Goal: Transaction & Acquisition: Purchase product/service

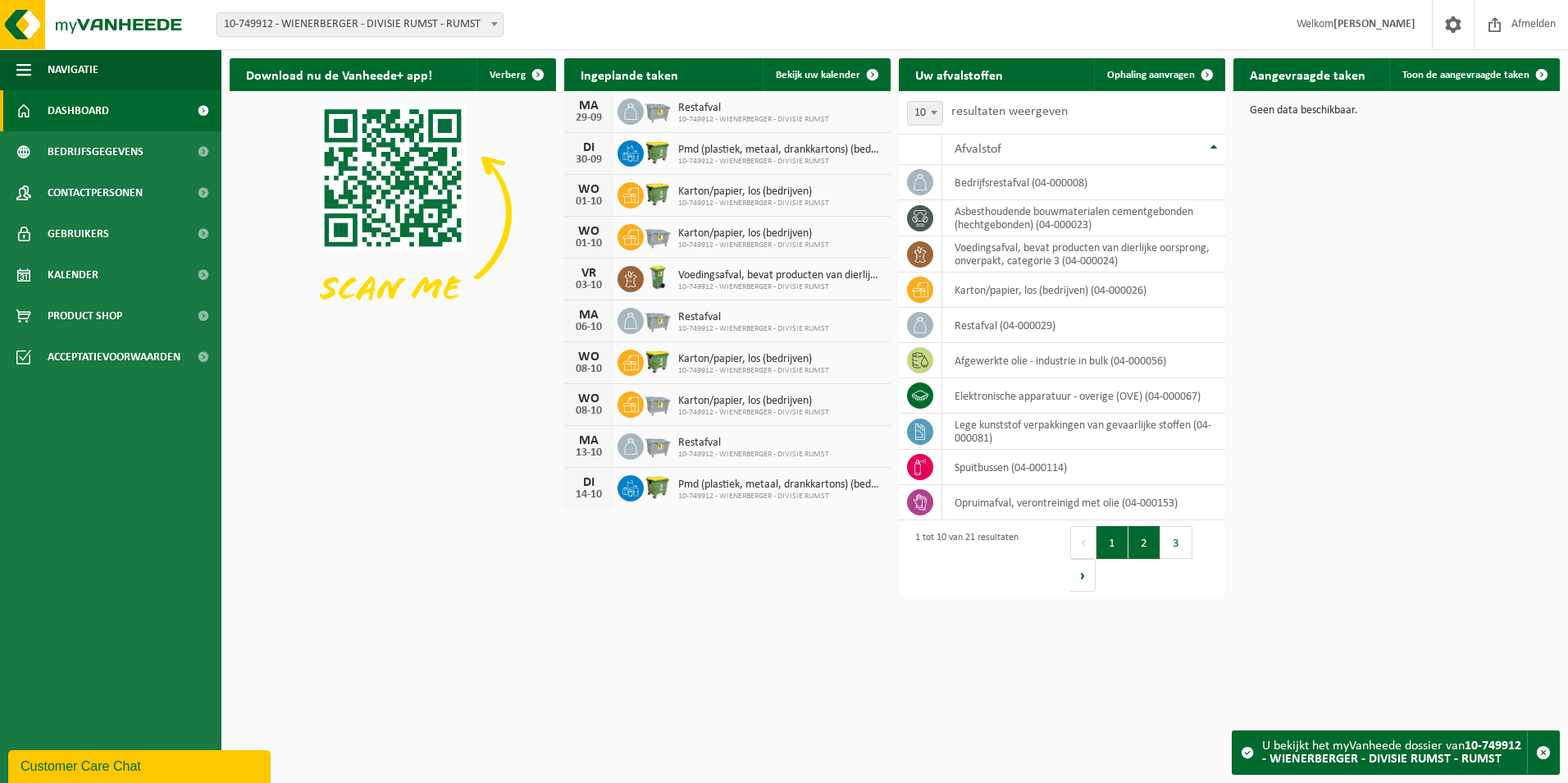
click at [1133, 543] on button "2" at bounding box center [1144, 543] width 32 height 33
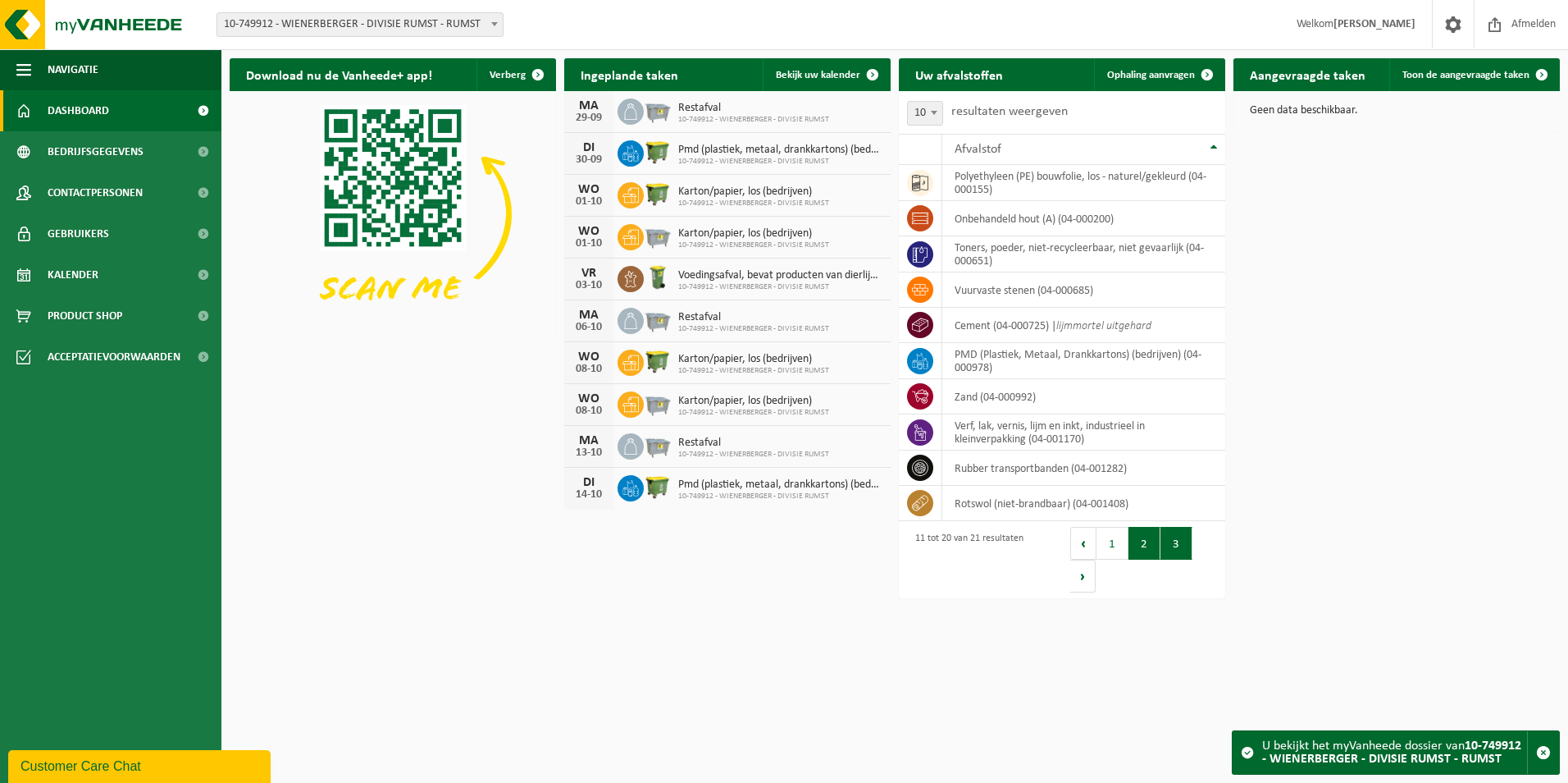
click at [1176, 545] on button "3" at bounding box center [1175, 543] width 32 height 33
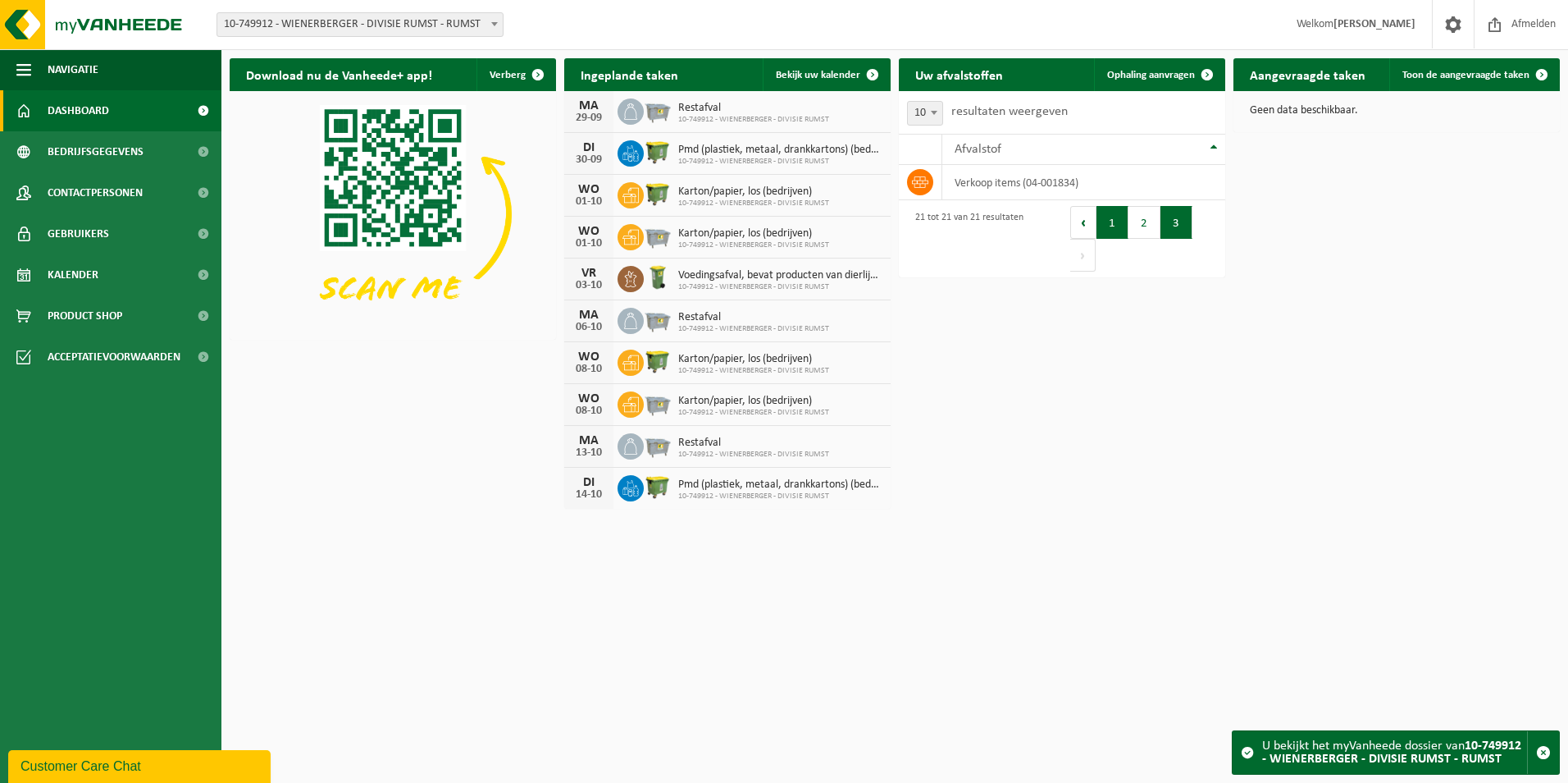
click at [1107, 227] on button "1" at bounding box center [1112, 222] width 32 height 33
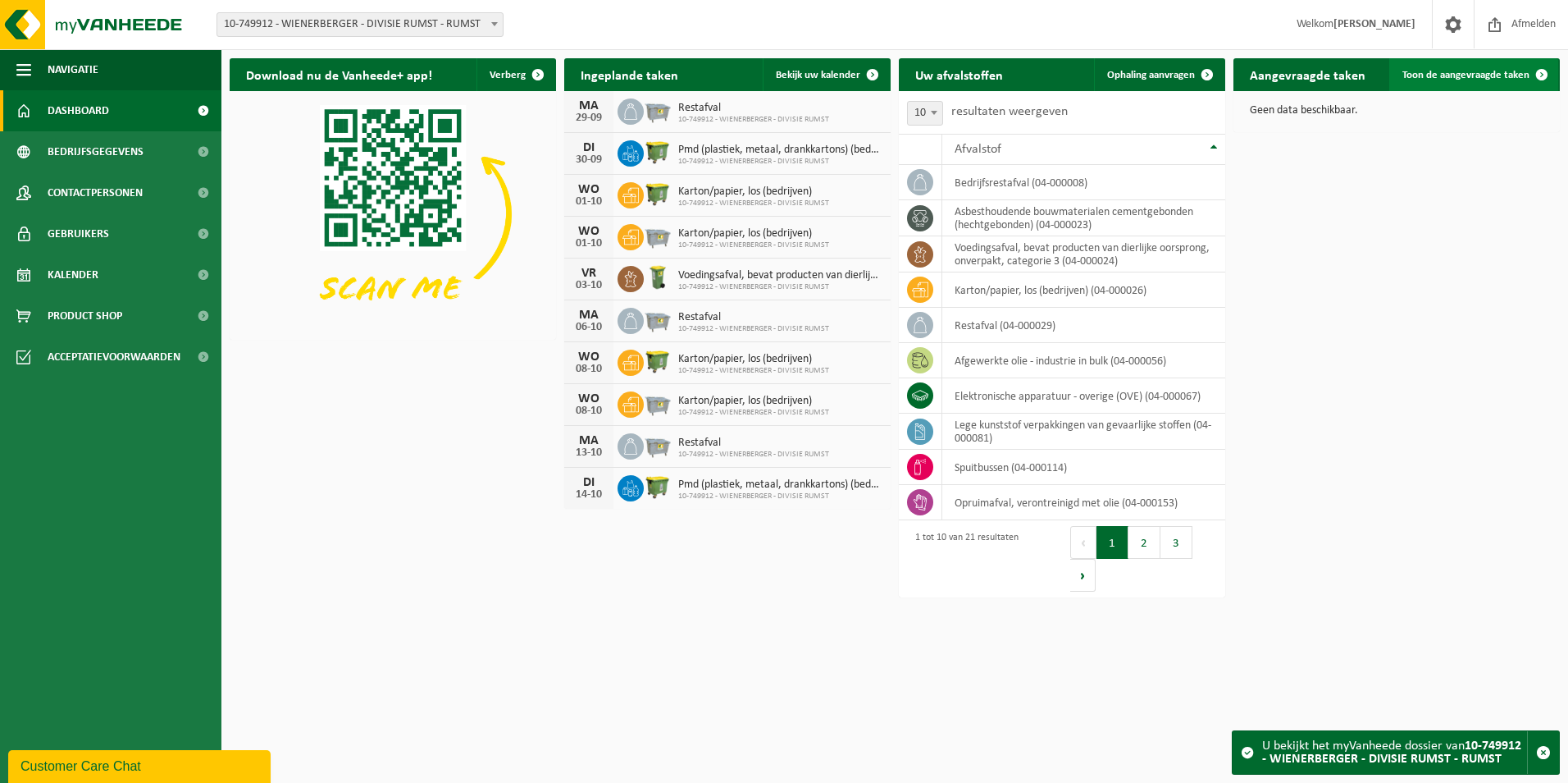
click at [1438, 81] on span "Toon de aangevraagde taken" at bounding box center [1466, 75] width 127 height 11
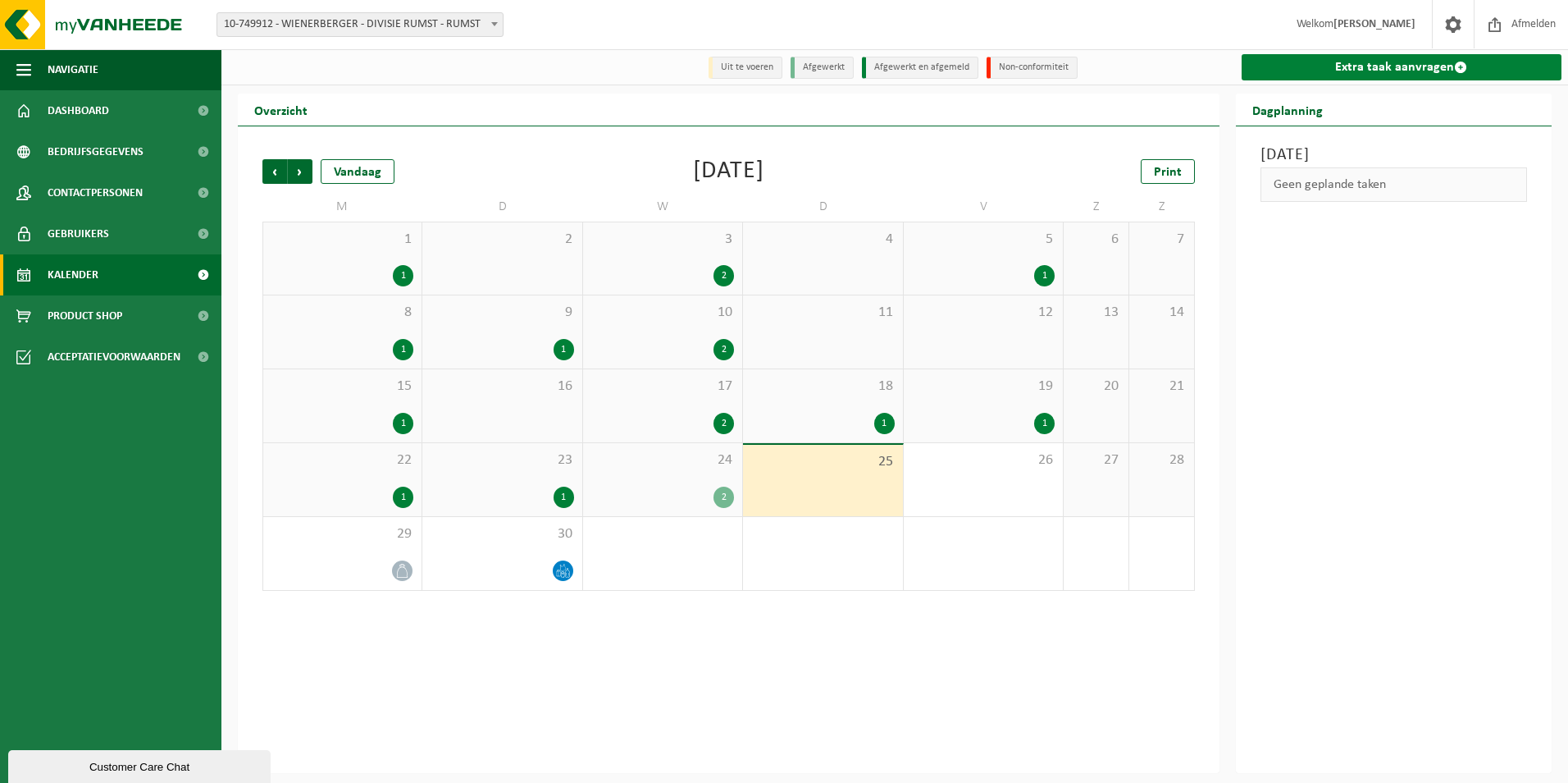
click at [1349, 75] on link "Extra taak aanvragen" at bounding box center [1402, 67] width 321 height 26
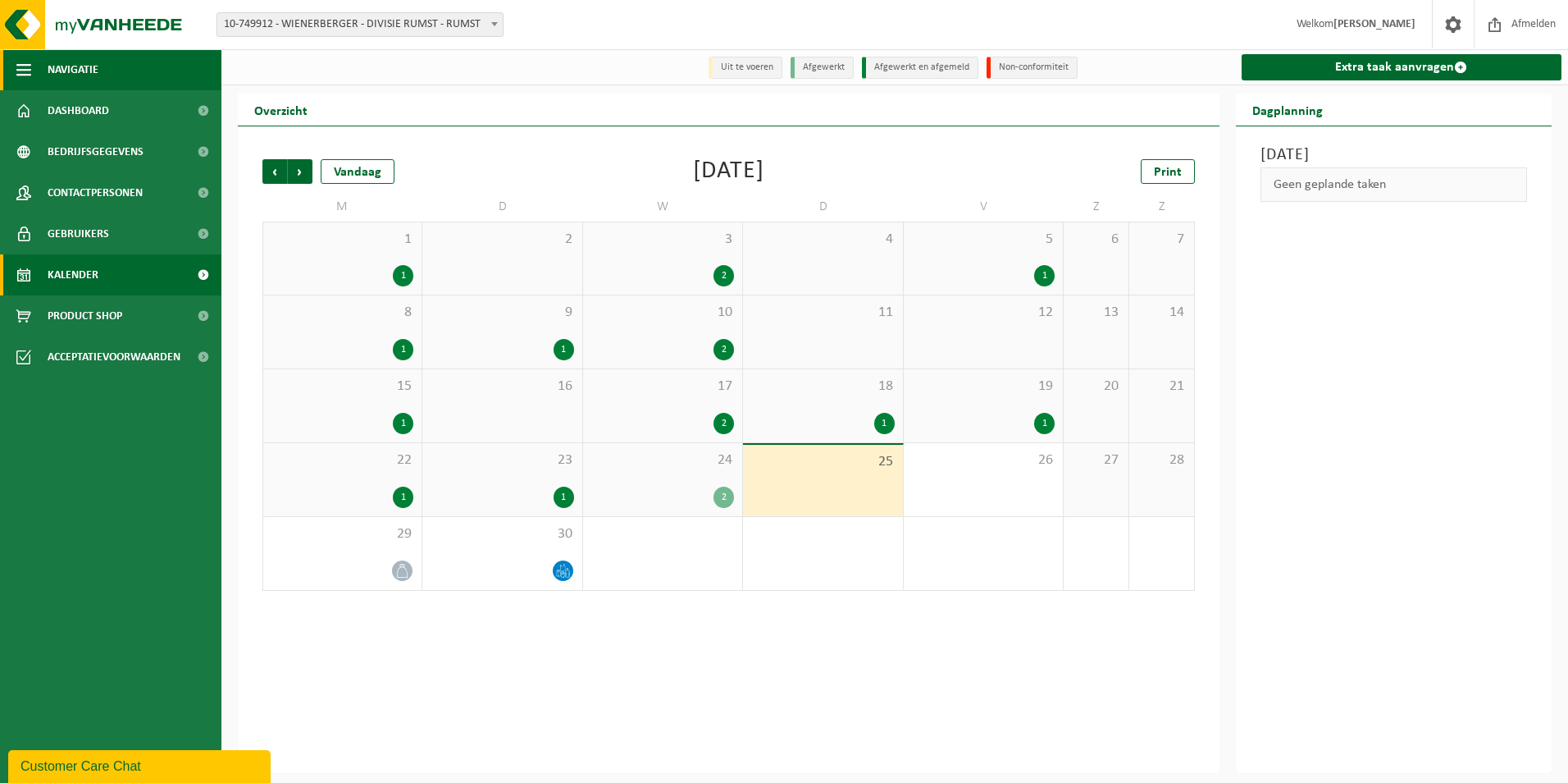
click at [64, 73] on span "Navigatie" at bounding box center [73, 69] width 51 height 41
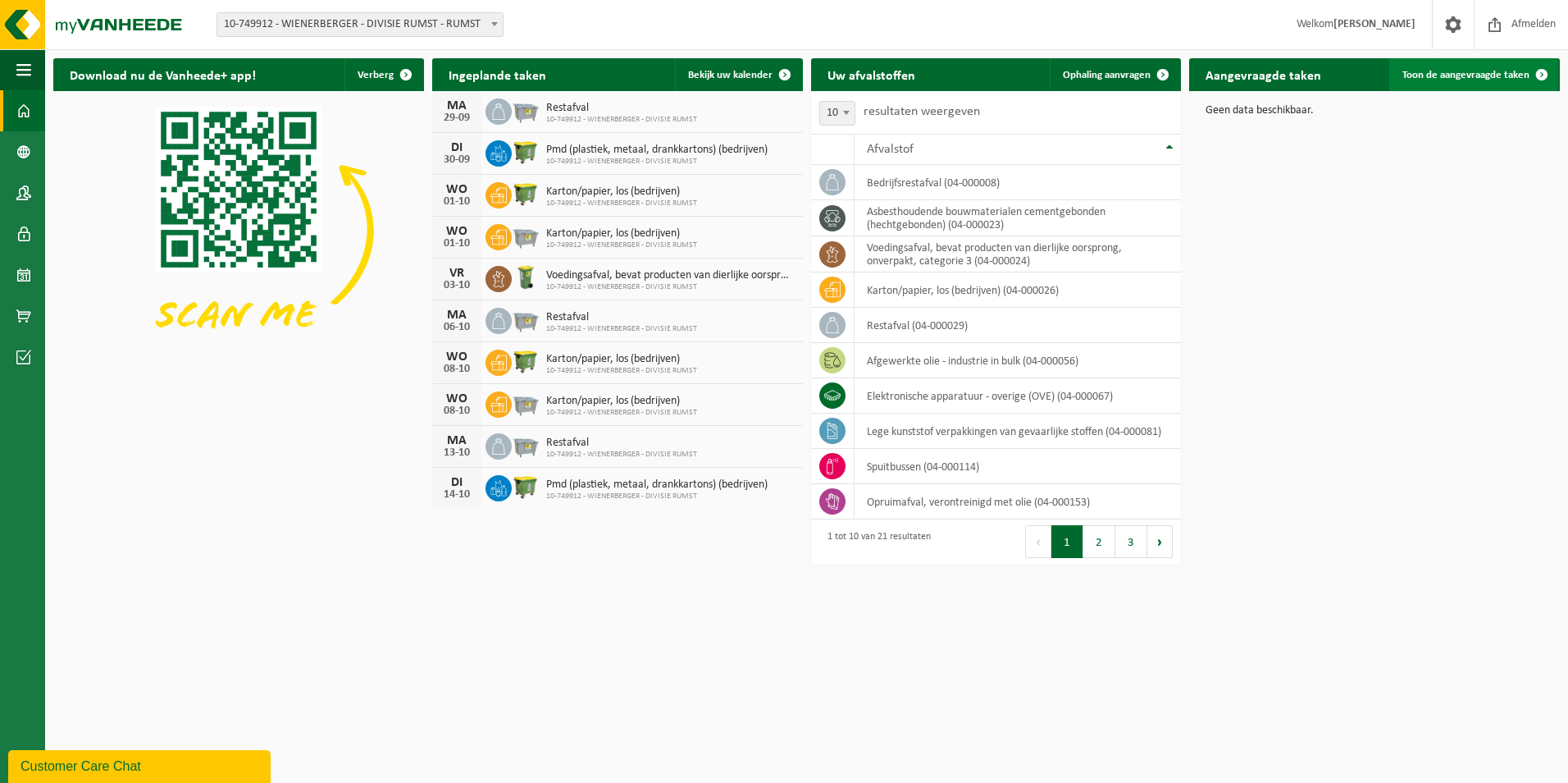
click at [1442, 72] on span "Toon de aangevraagde taken" at bounding box center [1466, 75] width 127 height 11
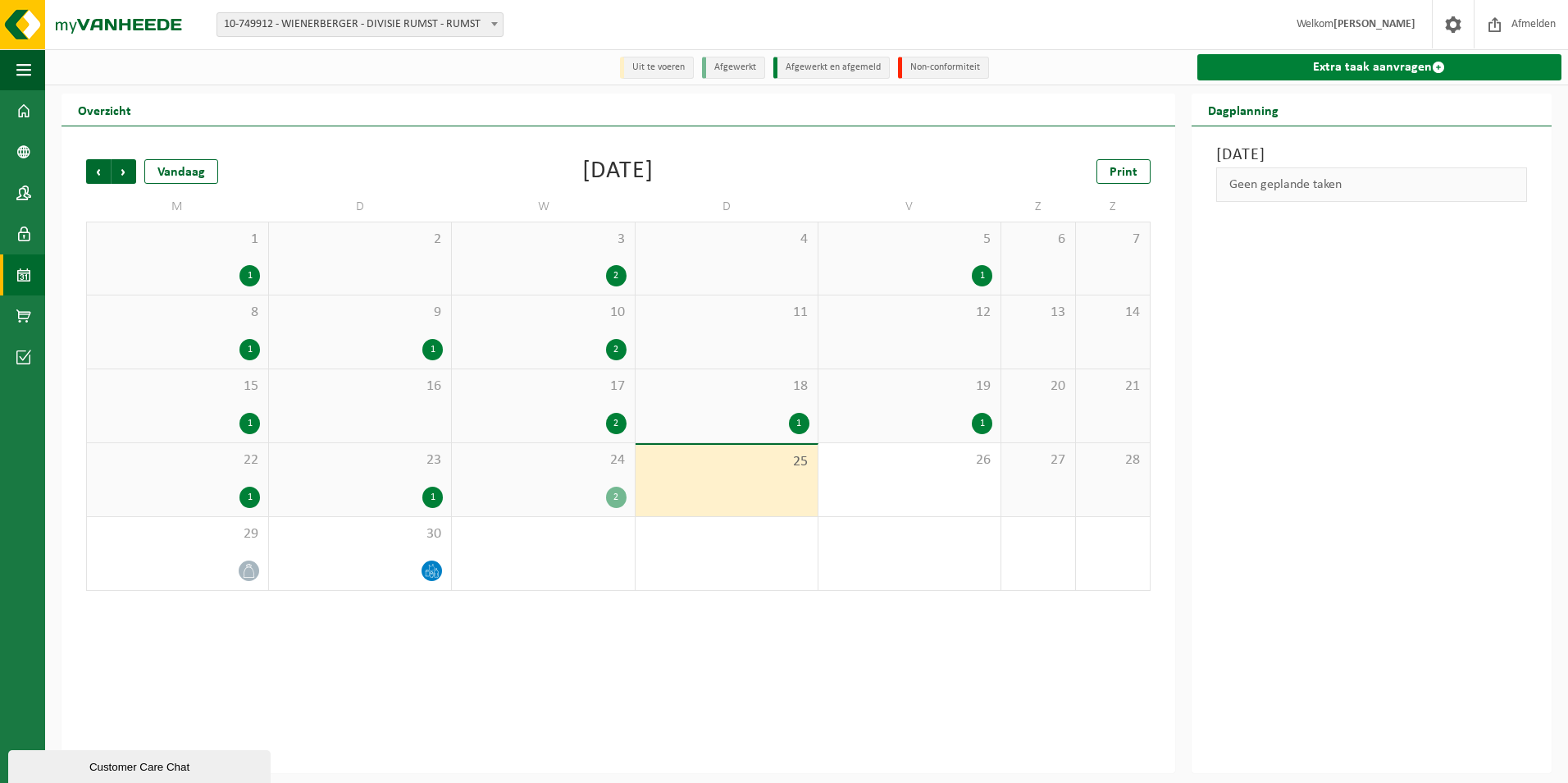
click at [1353, 73] on link "Extra taak aanvragen" at bounding box center [1378, 67] width 364 height 26
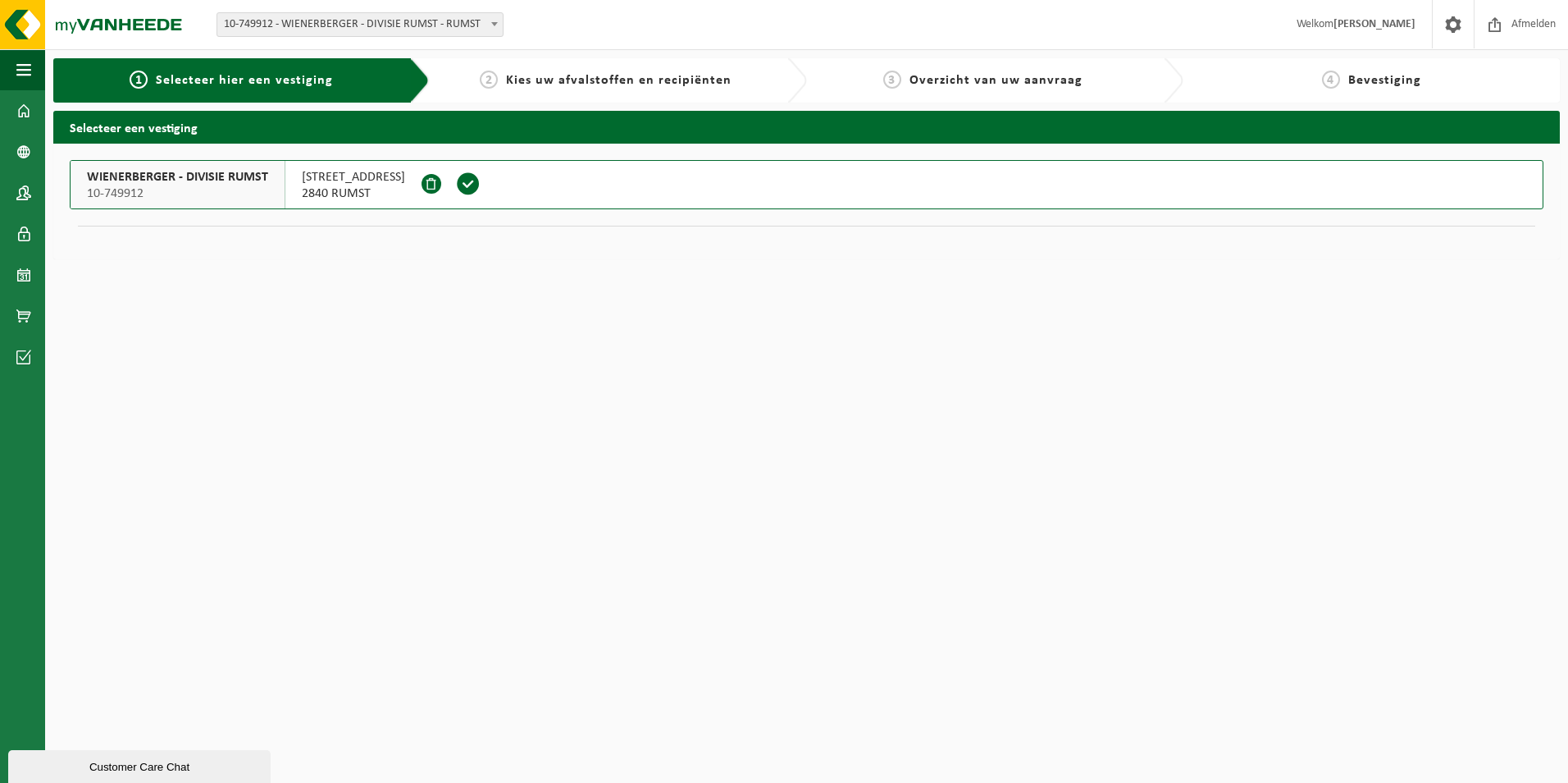
click at [463, 184] on span at bounding box center [468, 183] width 24 height 24
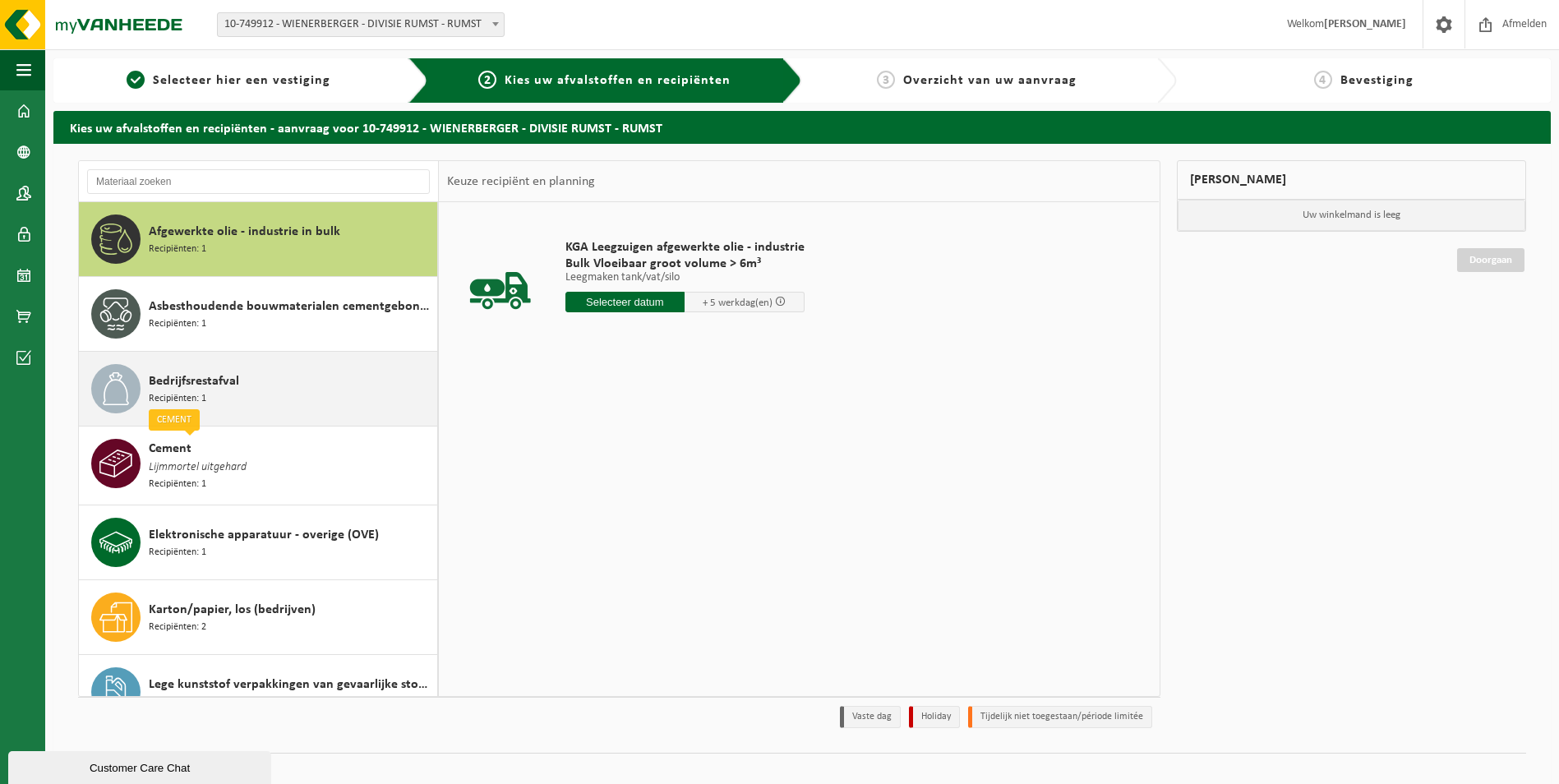
click at [237, 399] on div "Bedrijfsrestafval Recipiënten: 1" at bounding box center [291, 389] width 285 height 49
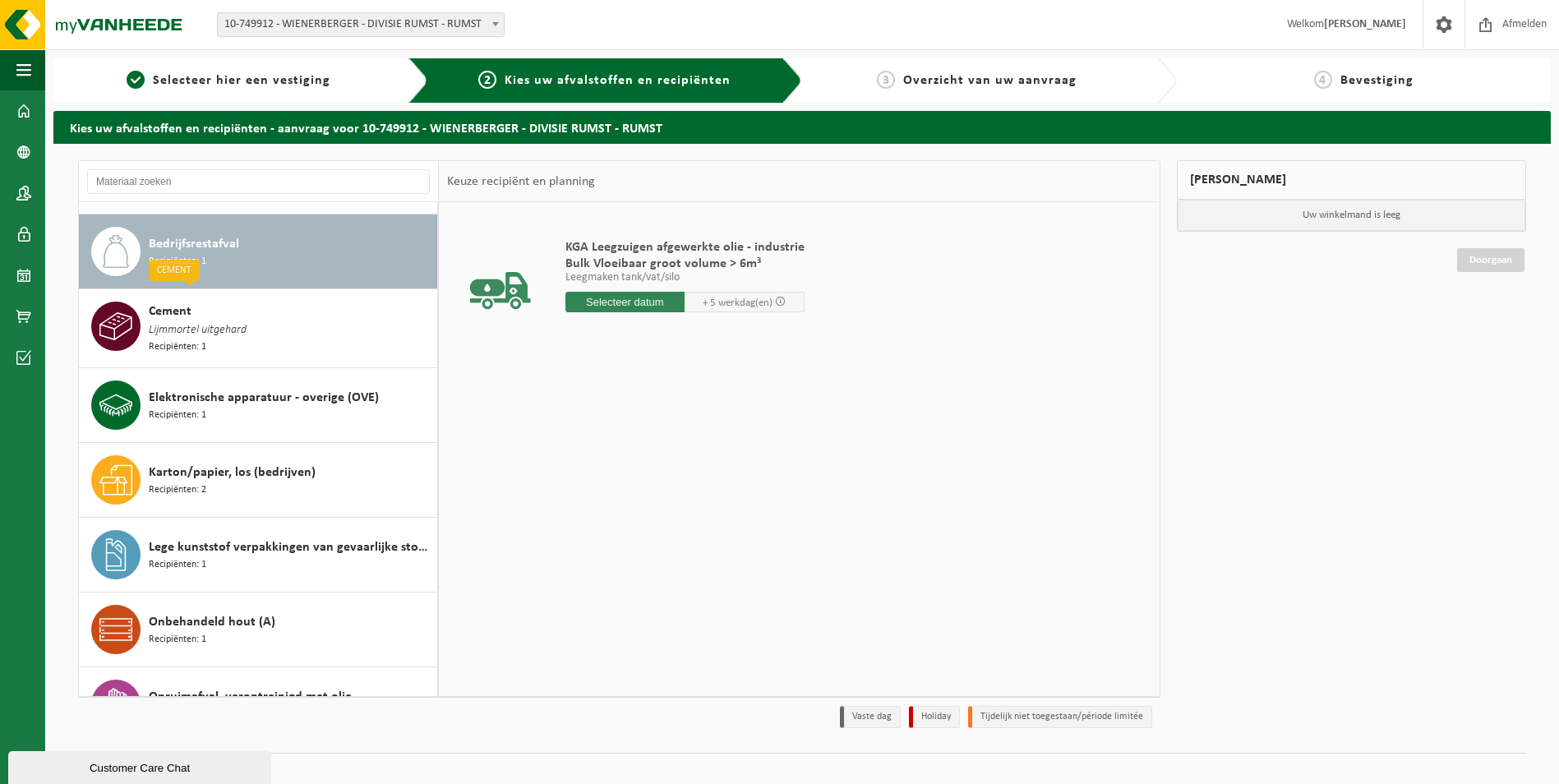
scroll to position [150, 0]
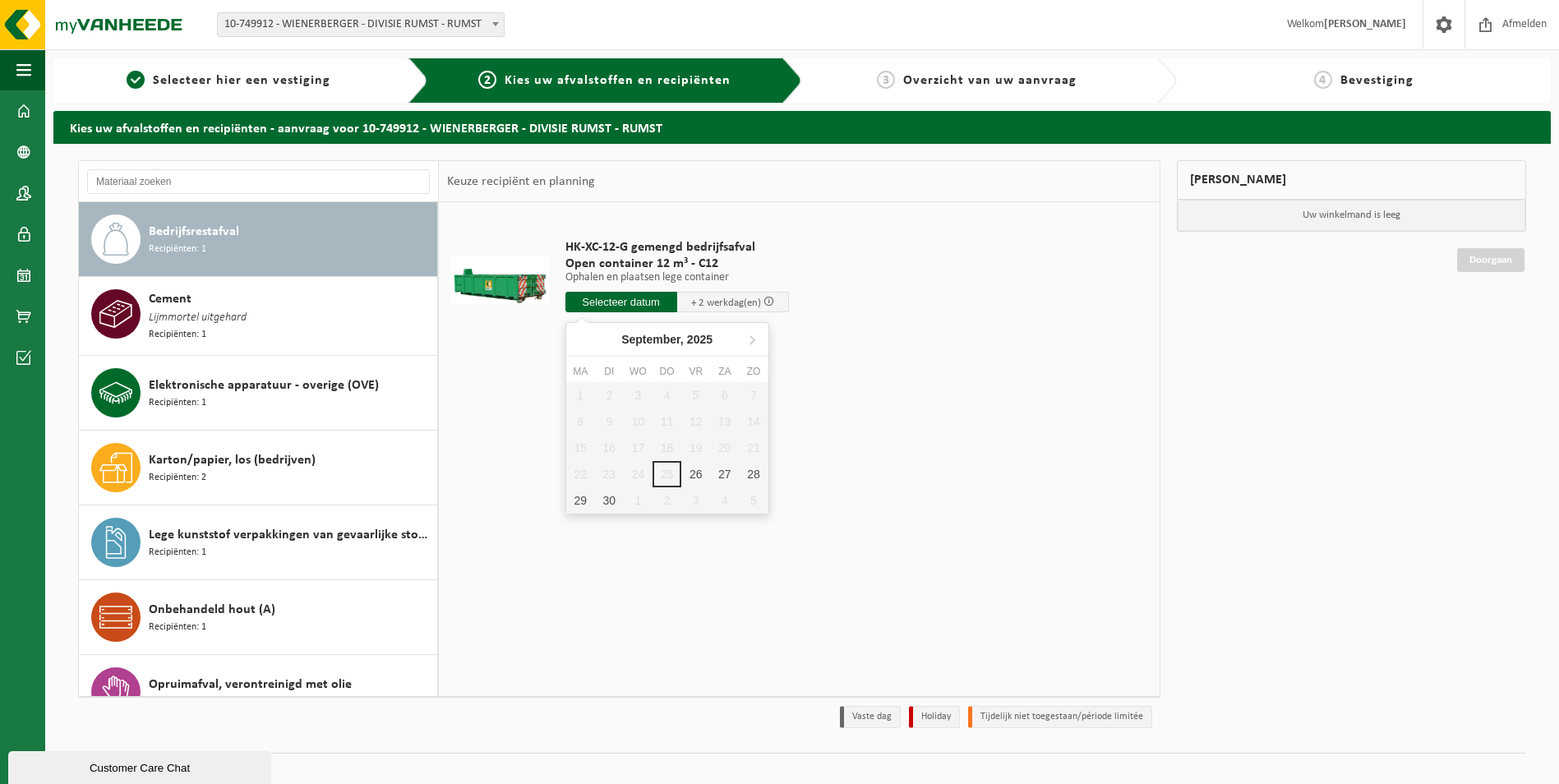
click at [607, 304] on input "text" at bounding box center [621, 302] width 112 height 21
click at [695, 478] on div "26" at bounding box center [696, 473] width 29 height 26
type input "Van 2025-09-26"
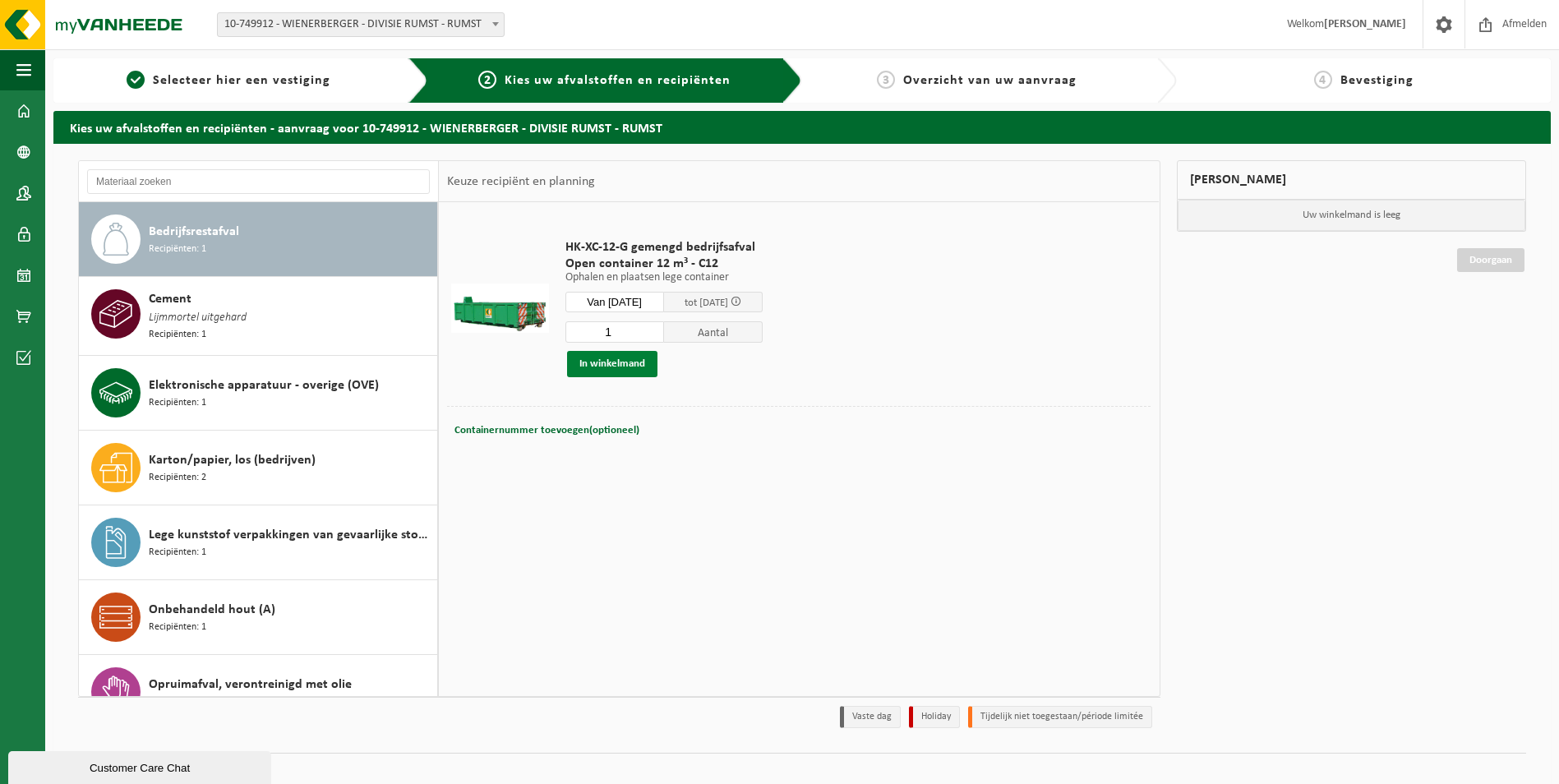
click at [634, 364] on button "In winkelmand" at bounding box center [612, 363] width 90 height 26
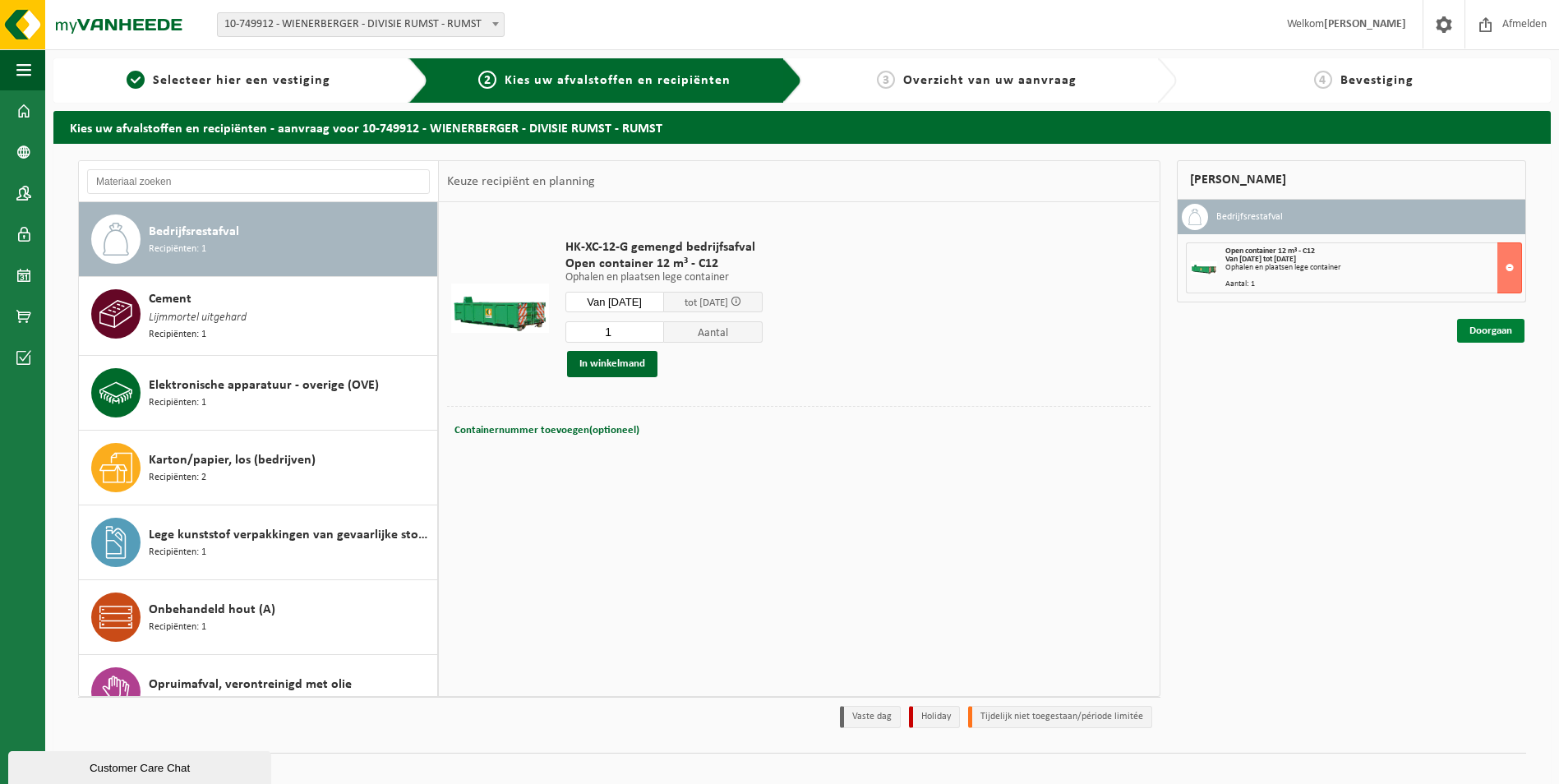
click at [1508, 336] on link "Doorgaan" at bounding box center [1491, 331] width 67 height 24
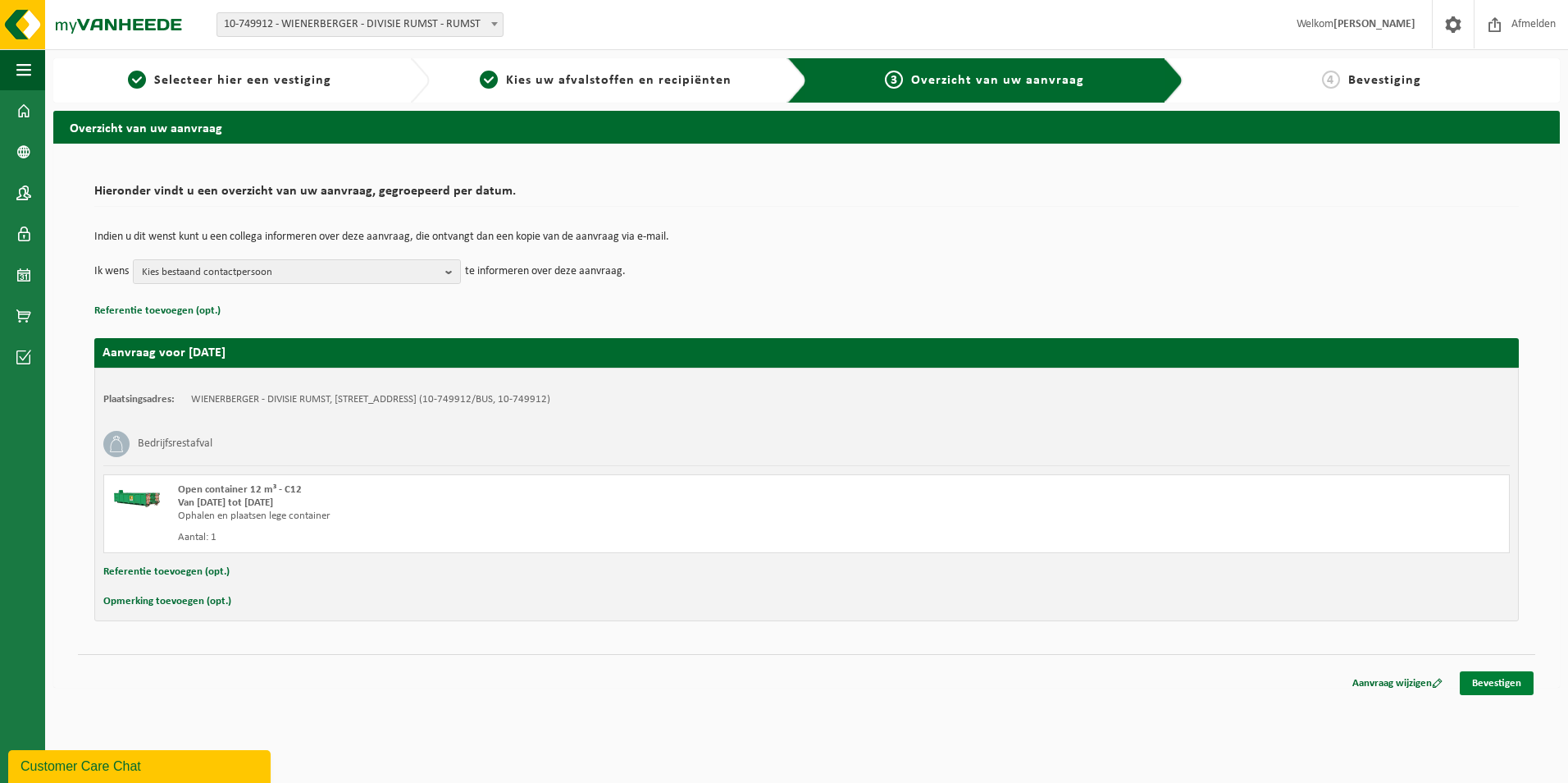
click at [1512, 677] on link "Bevestigen" at bounding box center [1495, 683] width 73 height 24
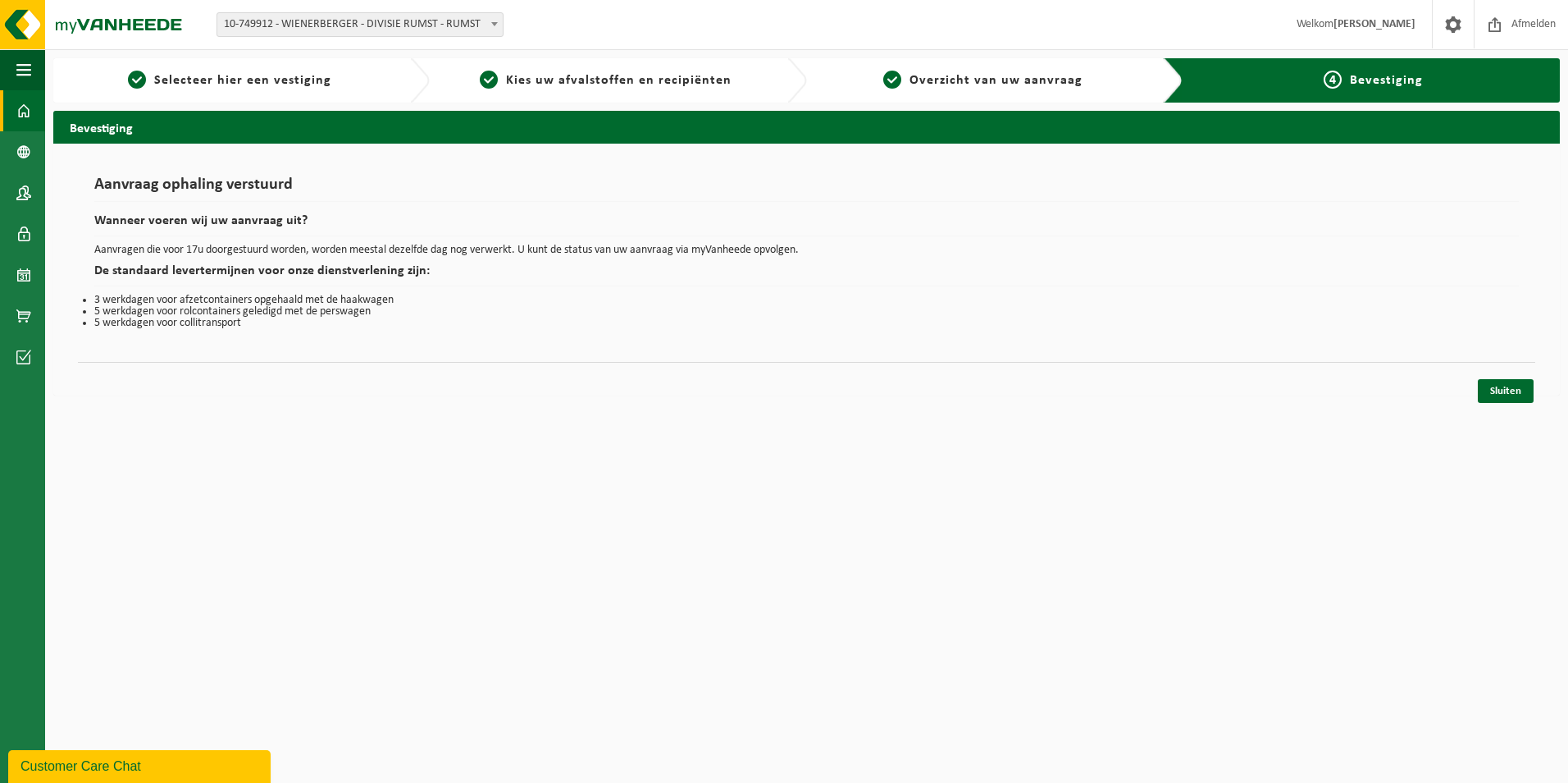
click at [20, 107] on span at bounding box center [24, 110] width 15 height 41
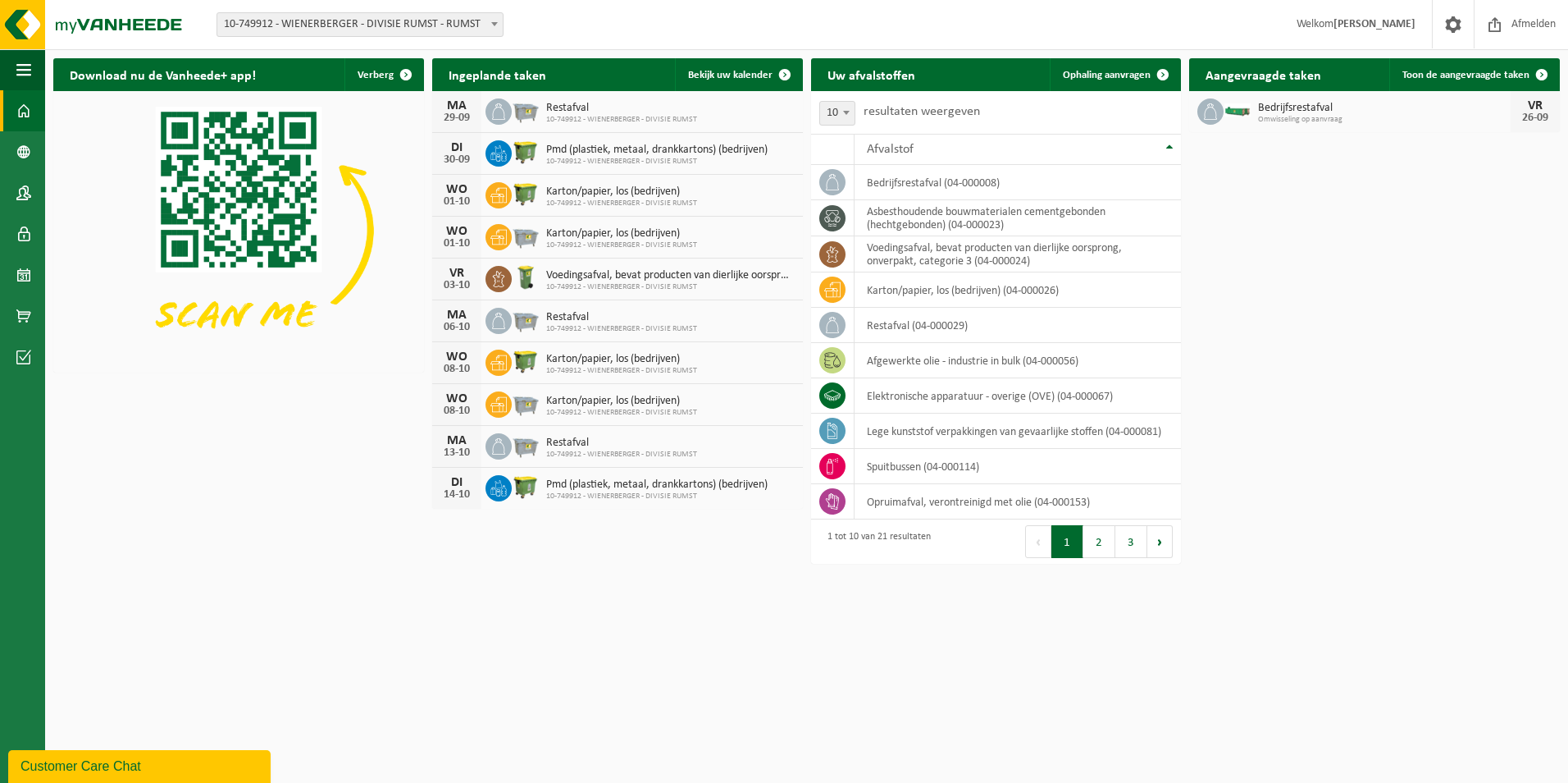
click at [1350, 122] on span "Omwisseling op aanvraag" at bounding box center [1384, 120] width 252 height 10
click at [1531, 115] on div "26-09" at bounding box center [1534, 118] width 33 height 12
click at [1472, 74] on span "Toon de aangevraagde taken" at bounding box center [1466, 75] width 127 height 11
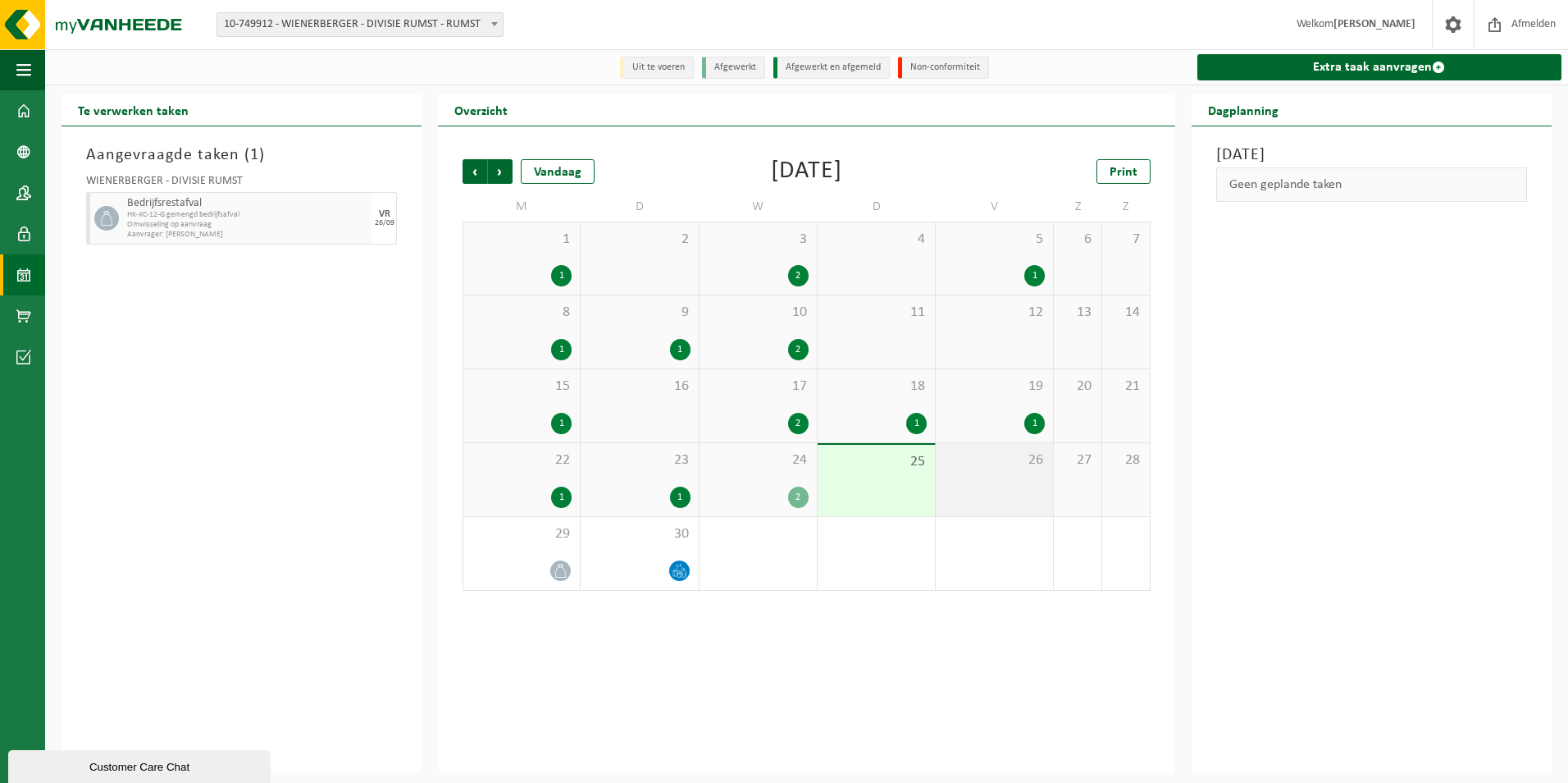
click at [986, 498] on div "26" at bounding box center [994, 479] width 117 height 73
click at [894, 484] on div "25" at bounding box center [875, 480] width 117 height 72
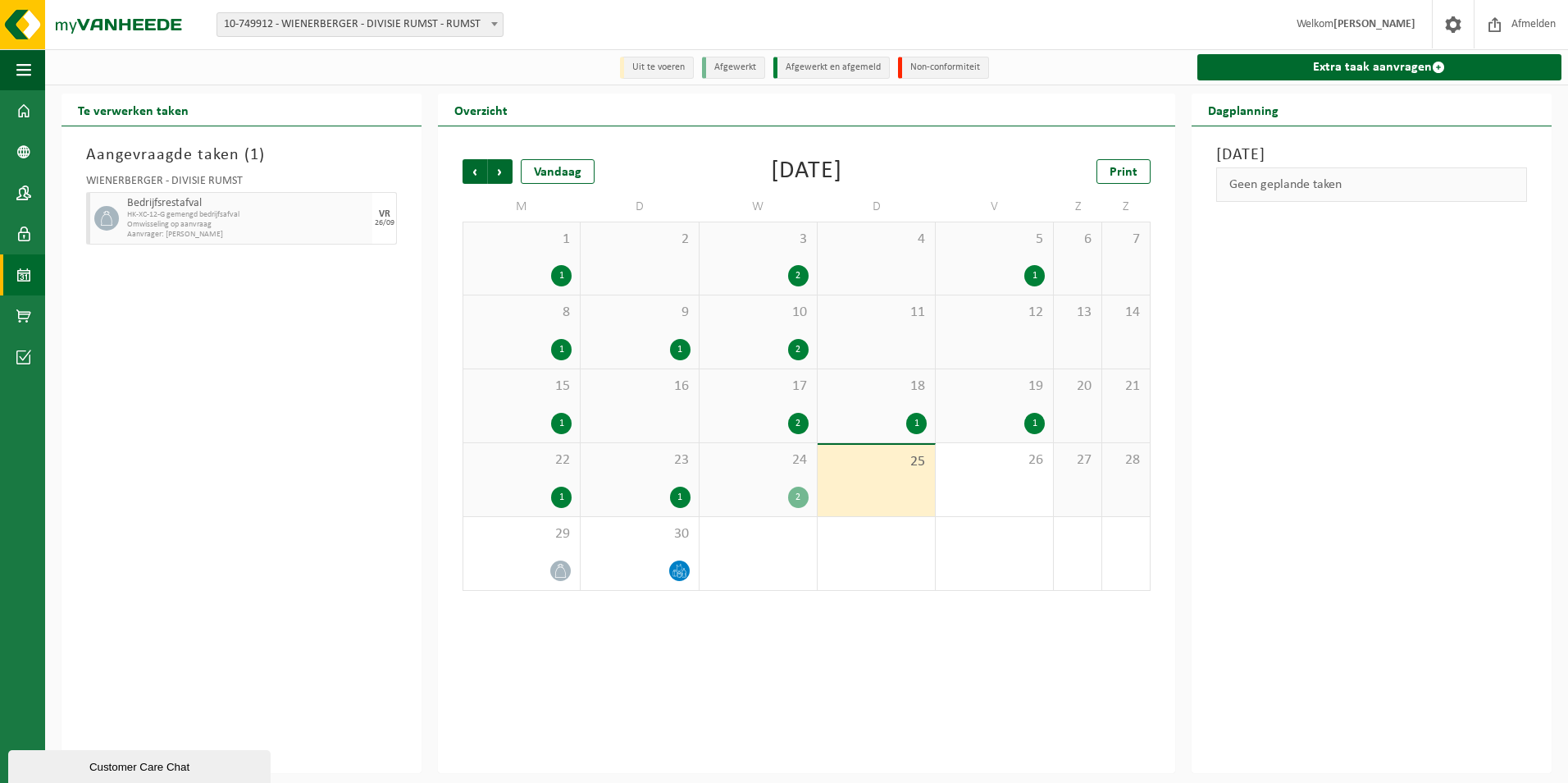
click at [247, 225] on span "Omwisseling op aanvraag" at bounding box center [248, 224] width 241 height 10
click at [1022, 461] on span "26" at bounding box center [994, 460] width 101 height 18
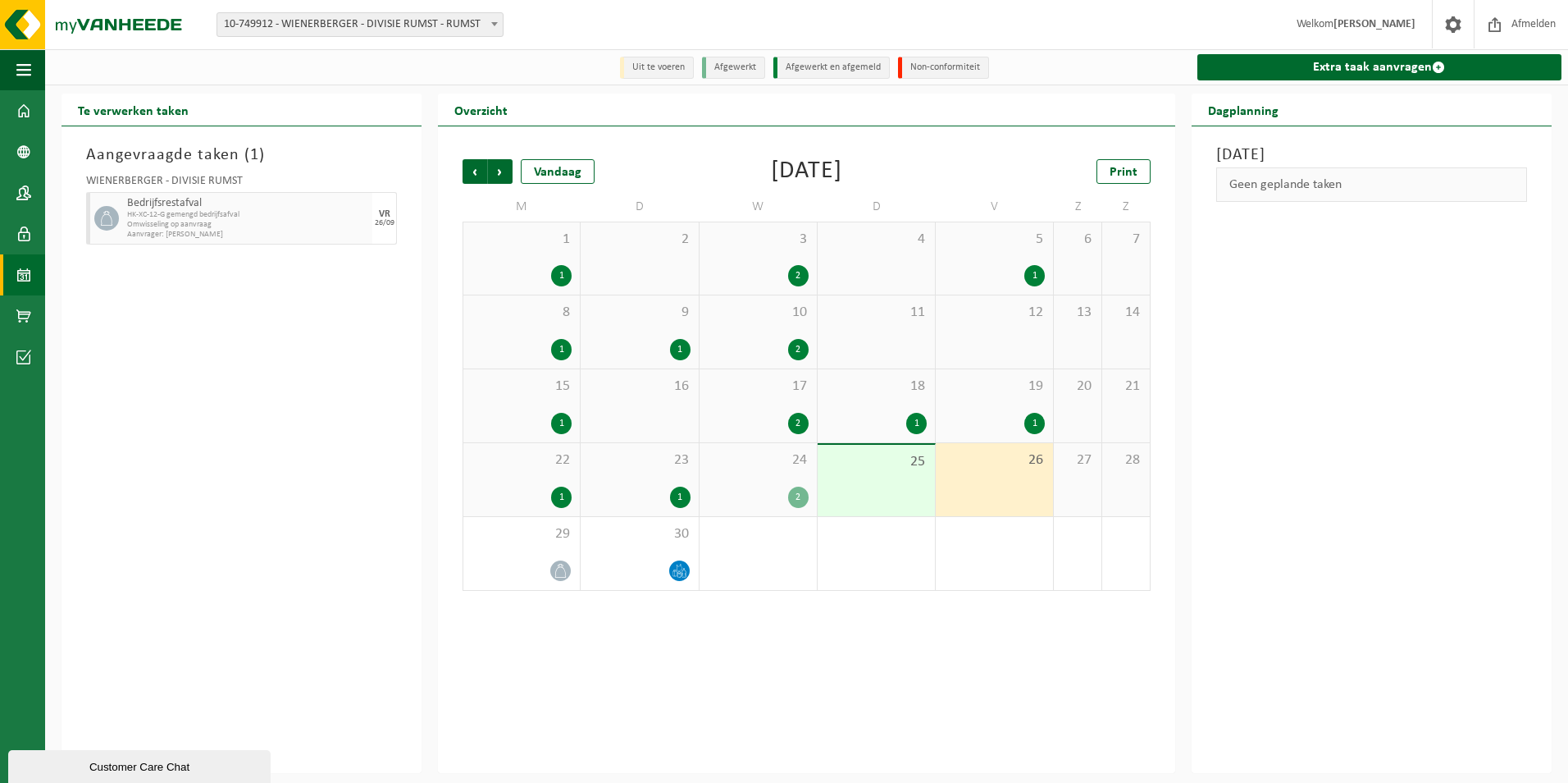
click at [916, 486] on div "25" at bounding box center [875, 480] width 117 height 72
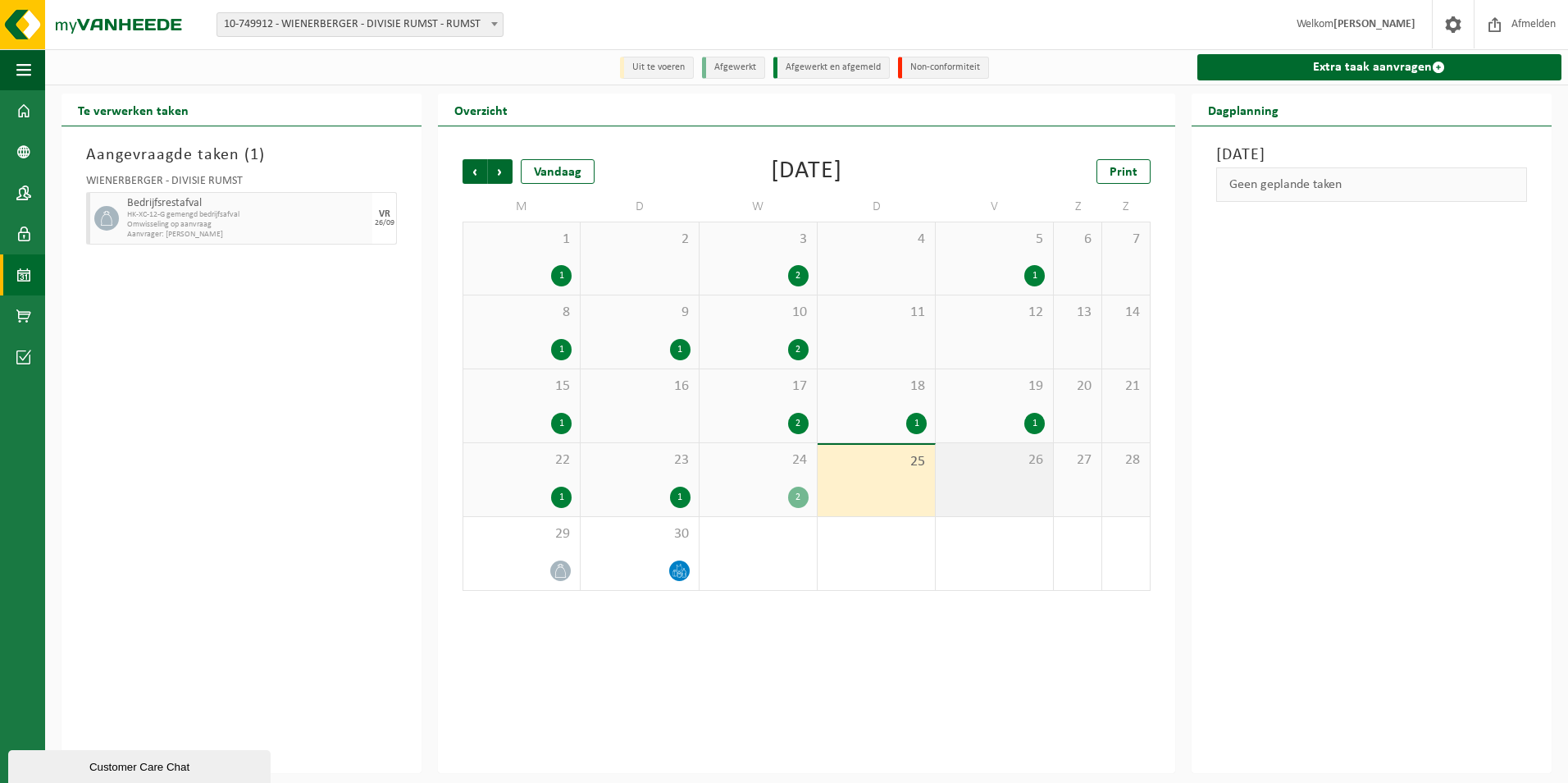
click at [962, 493] on div "26" at bounding box center [994, 479] width 117 height 73
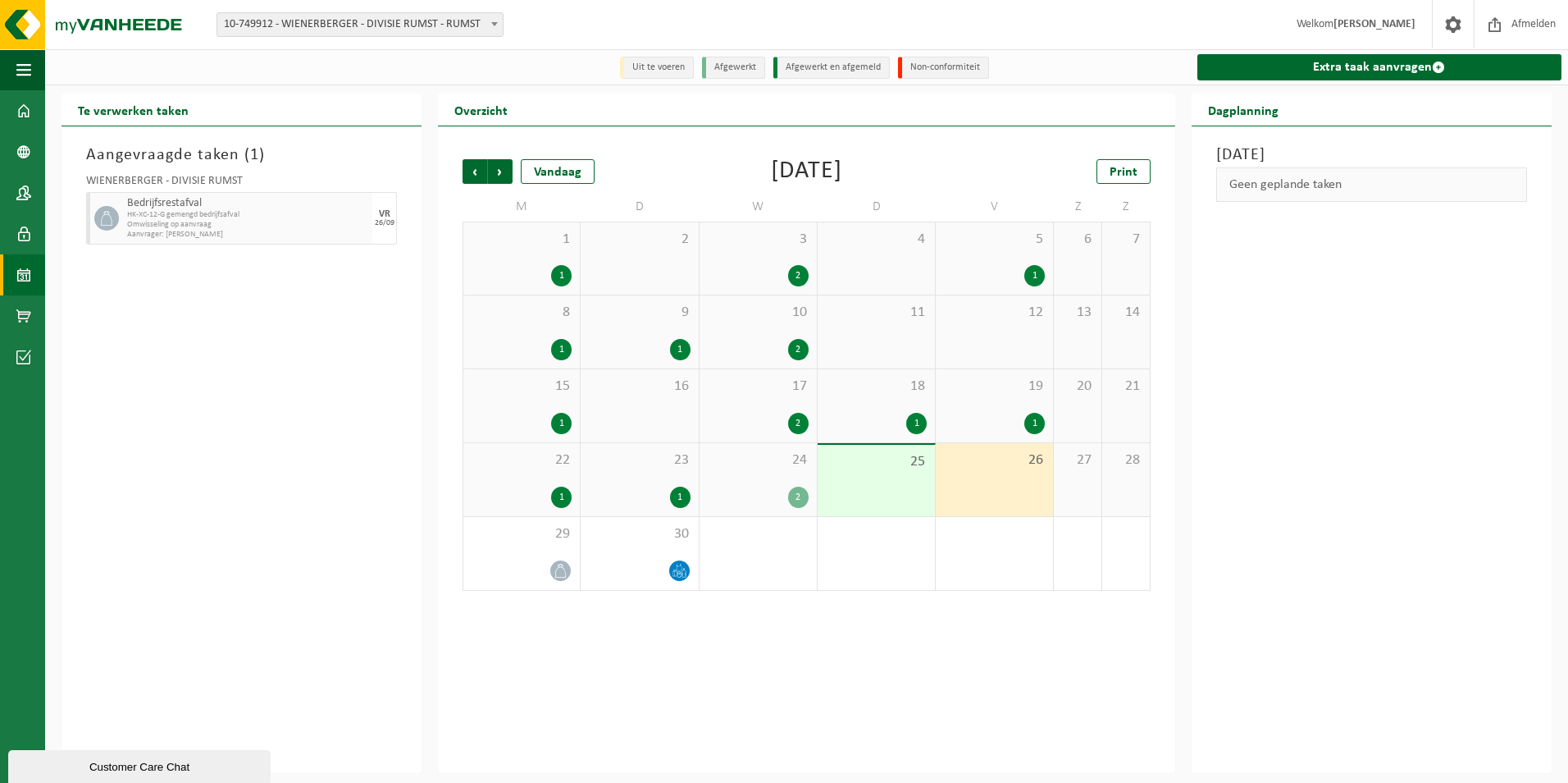
click at [741, 64] on li "Afgewerkt" at bounding box center [734, 67] width 63 height 22
click at [686, 64] on li "Uit te voeren" at bounding box center [657, 67] width 73 height 22
click at [877, 449] on div "25" at bounding box center [875, 480] width 117 height 72
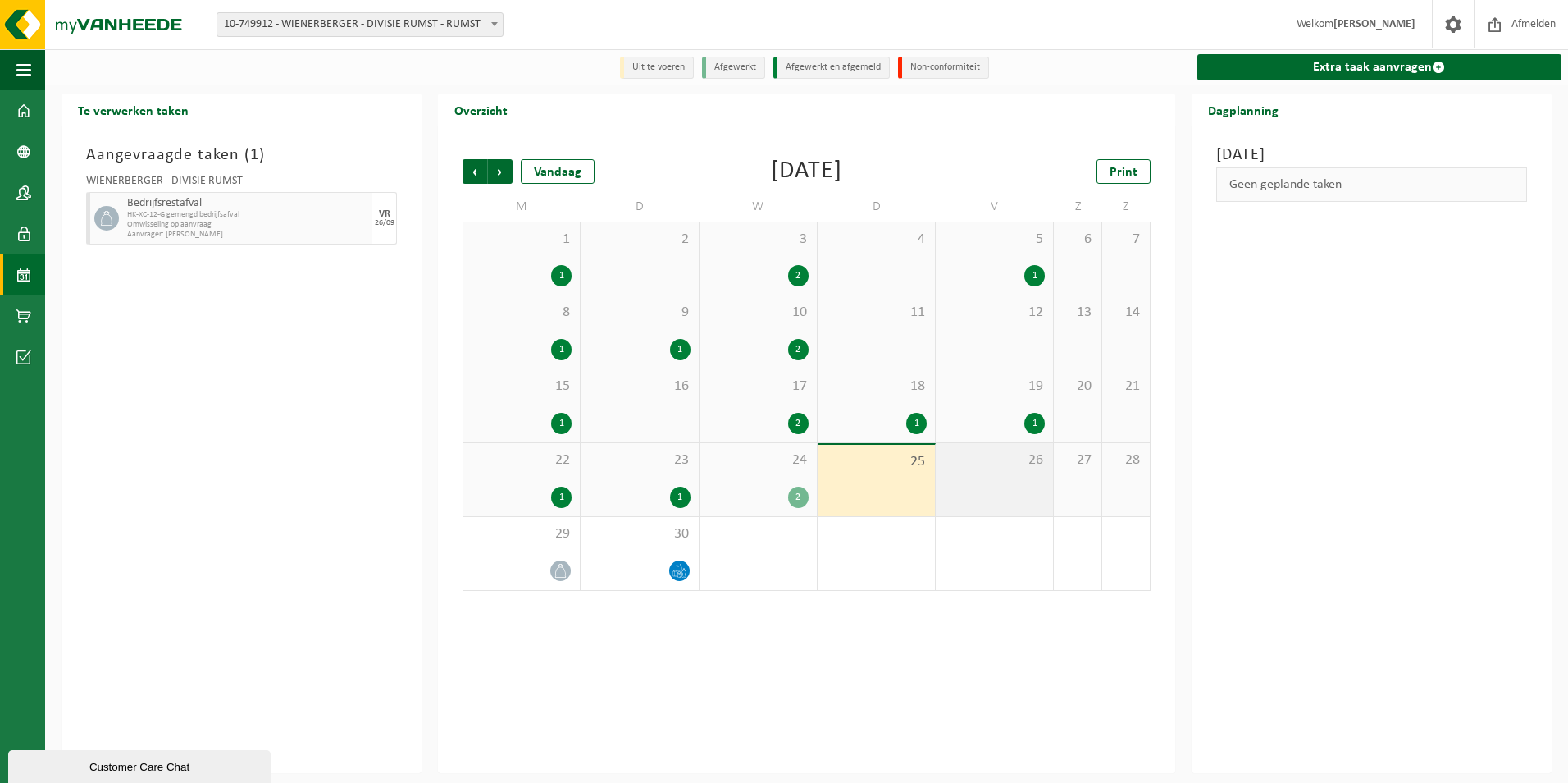
click at [969, 468] on span "26" at bounding box center [994, 460] width 101 height 18
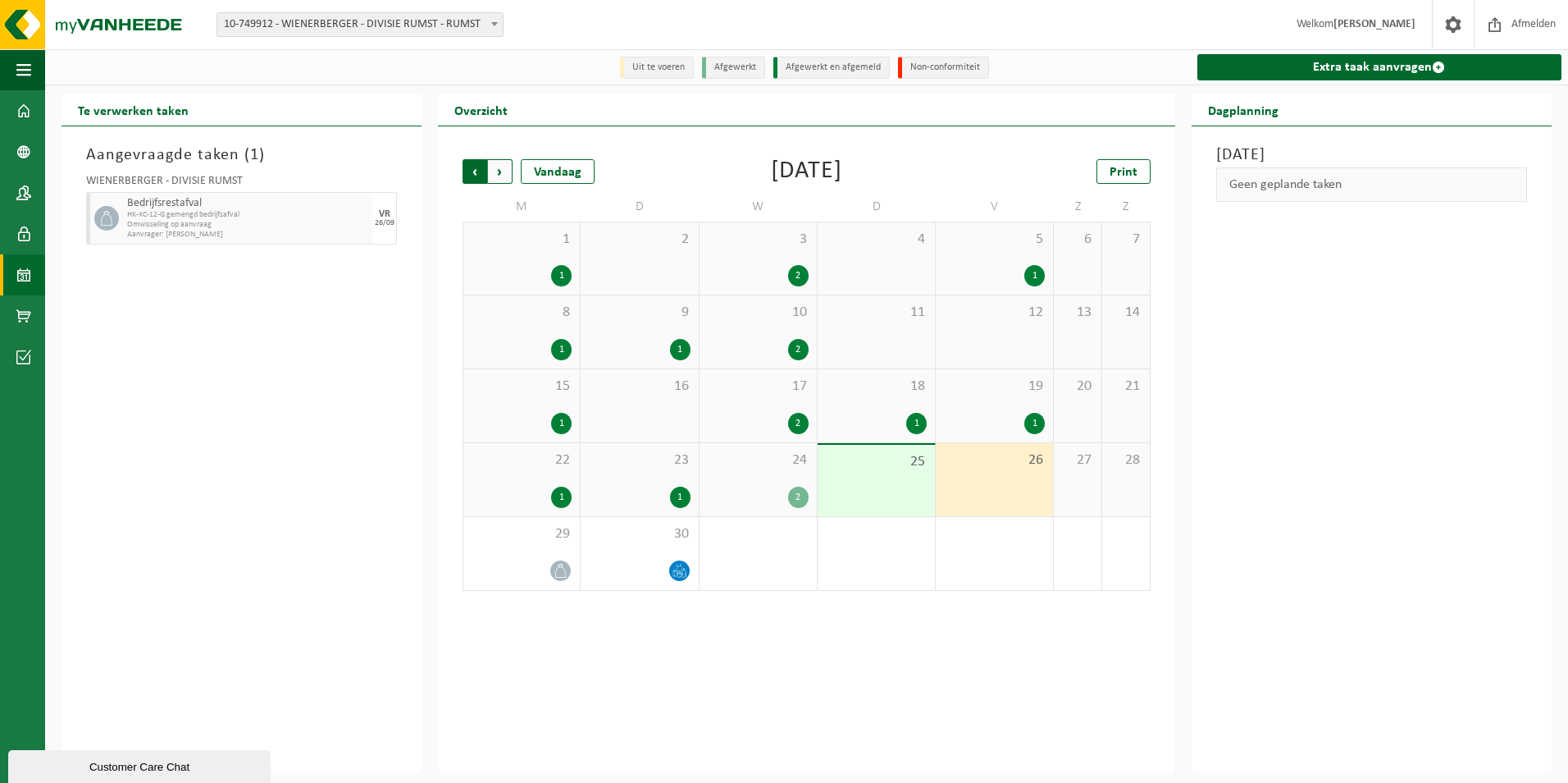
click at [496, 172] on span "Volgende" at bounding box center [500, 171] width 24 height 24
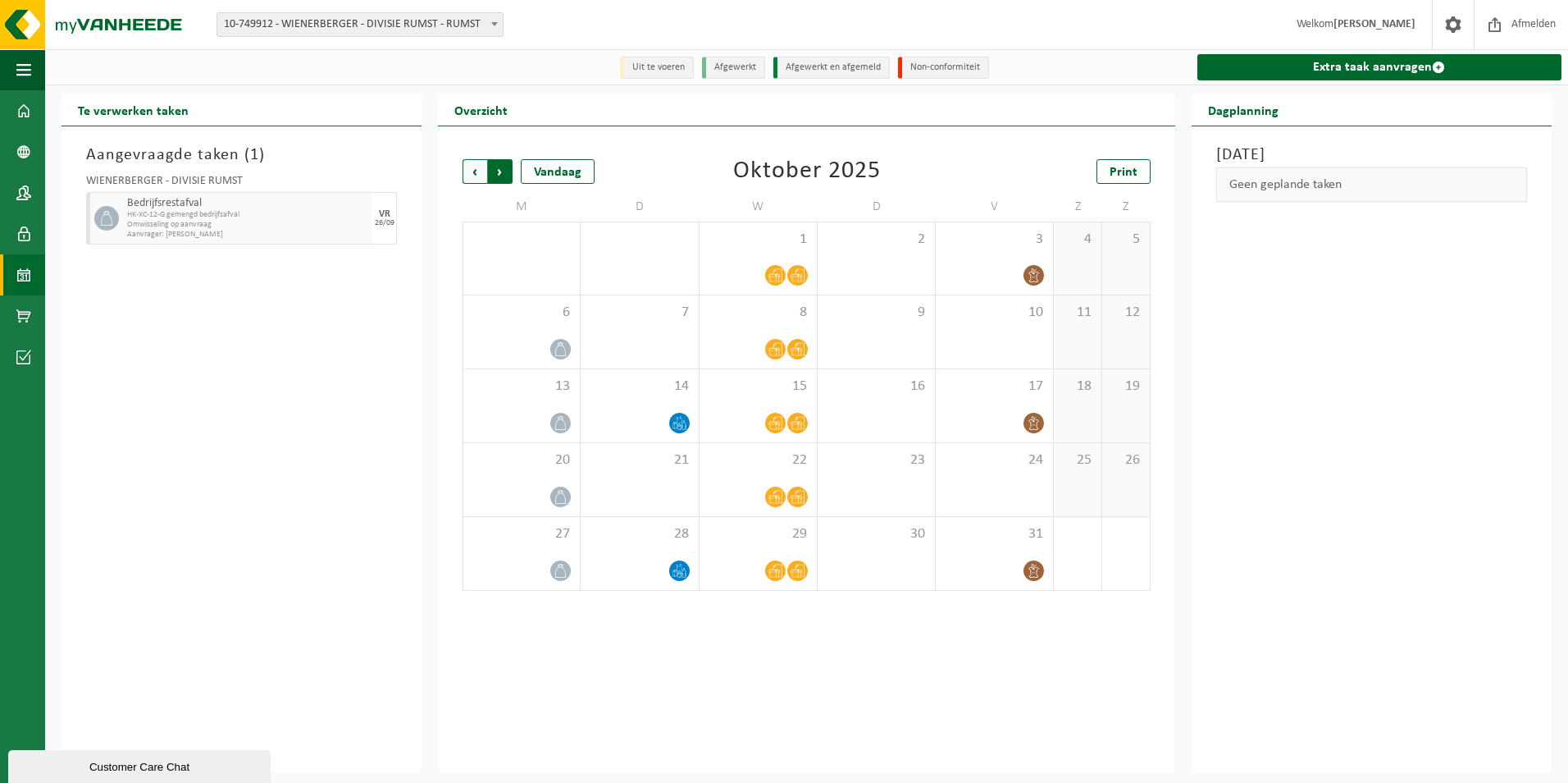
click at [480, 173] on span "Vorige" at bounding box center [474, 171] width 24 height 24
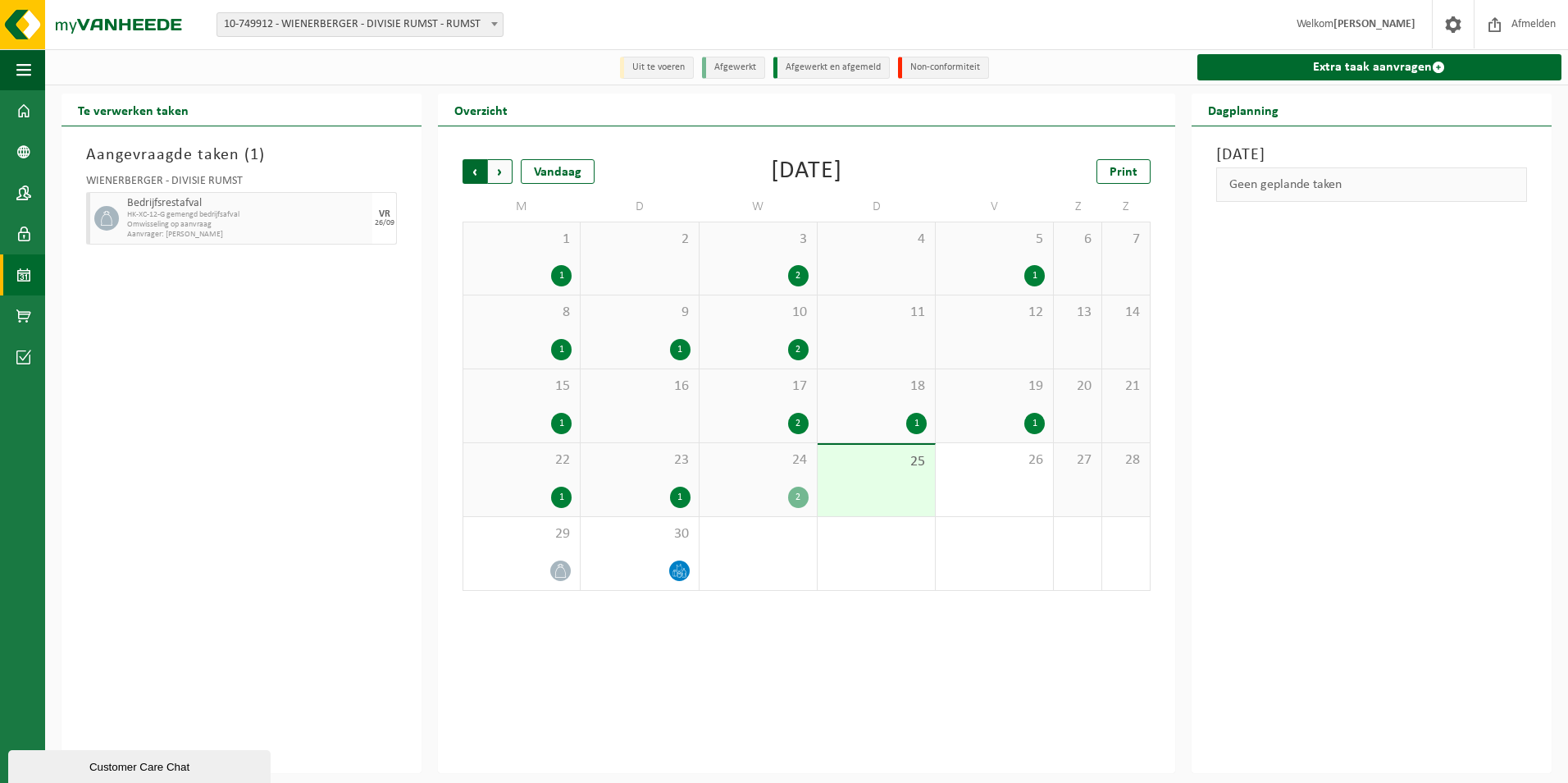
click at [510, 173] on span "Volgende" at bounding box center [500, 171] width 24 height 24
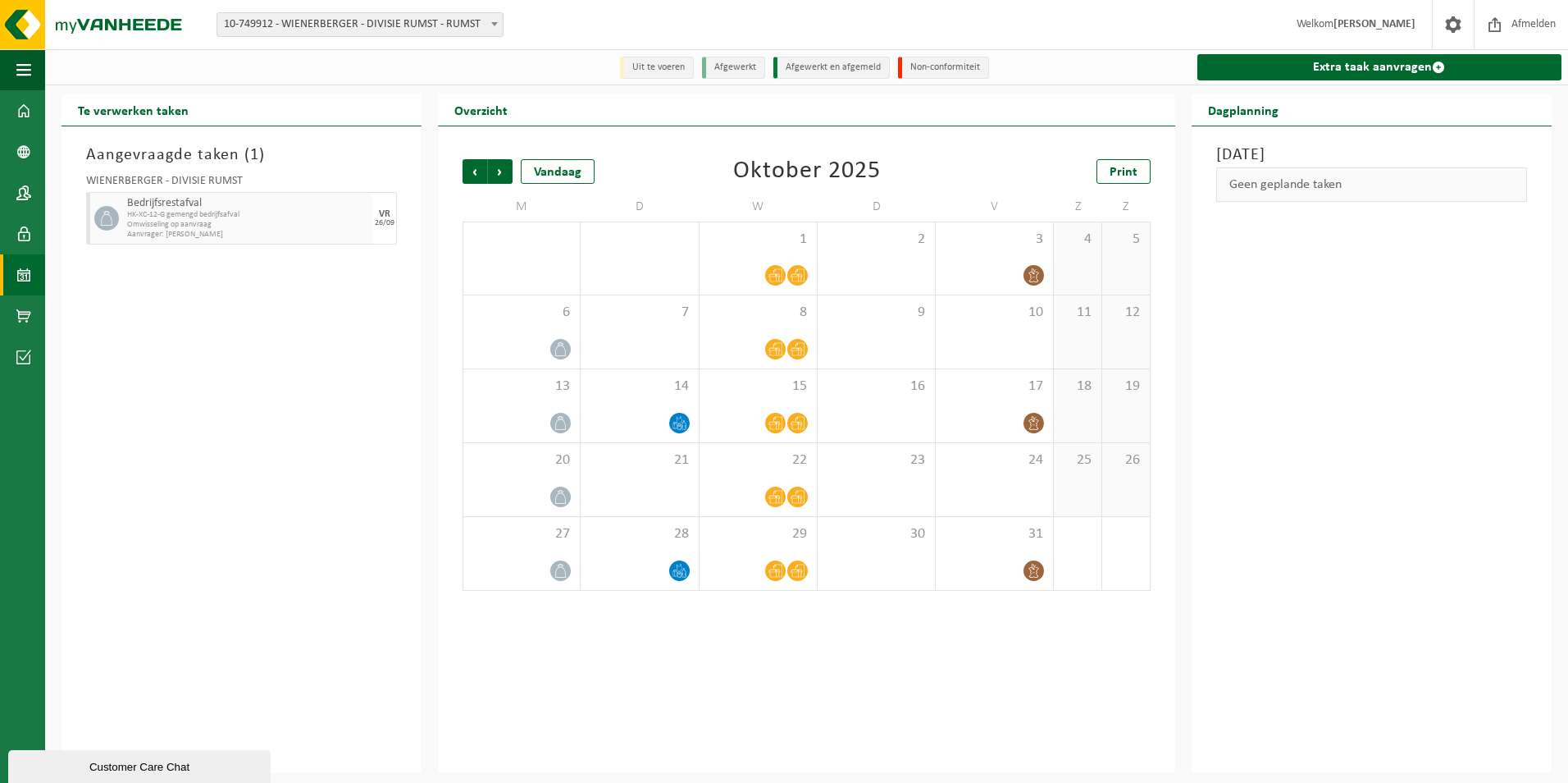
click at [510, 173] on span "Volgende" at bounding box center [500, 171] width 24 height 24
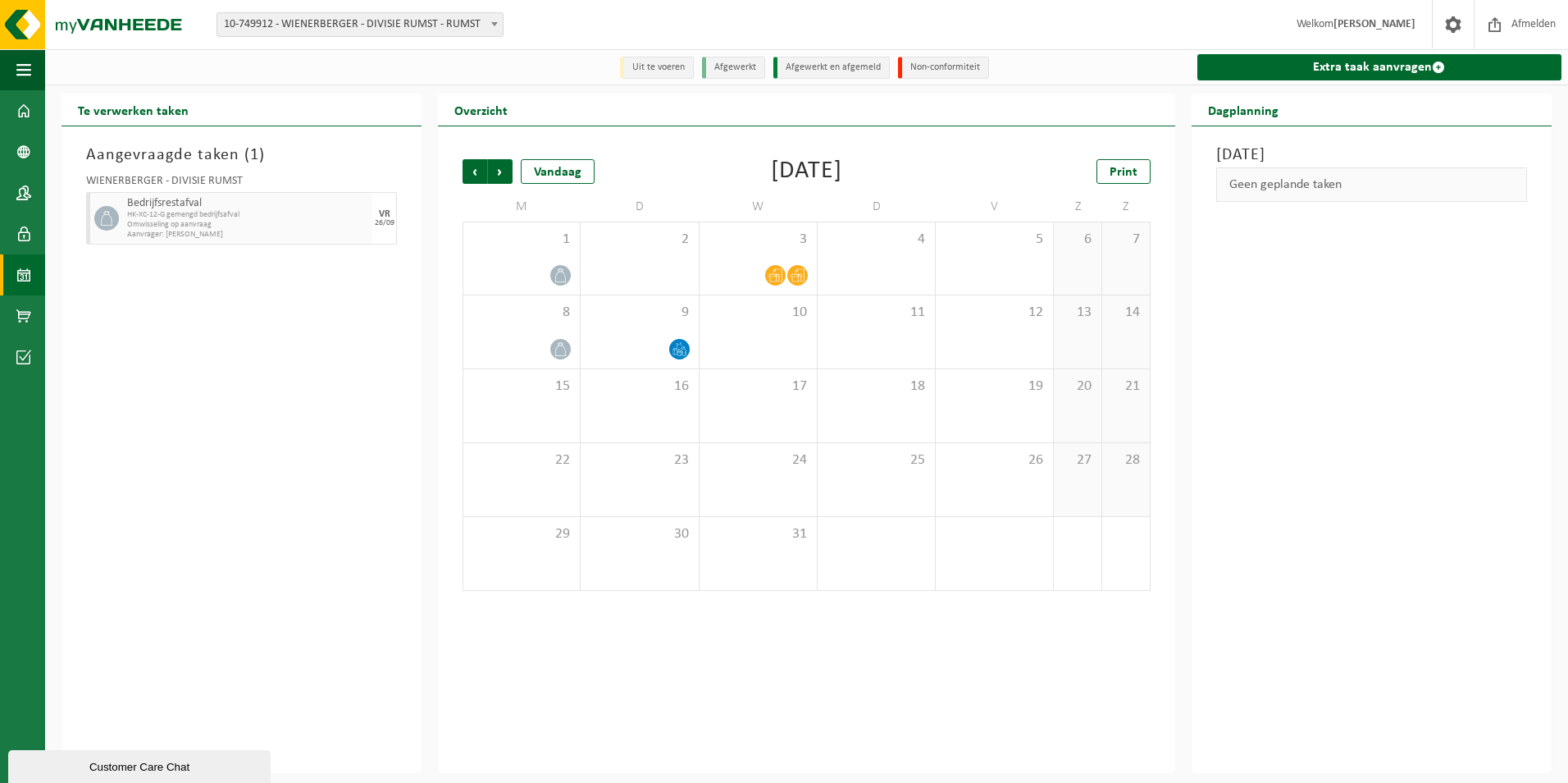
click at [510, 173] on span "Volgende" at bounding box center [500, 171] width 24 height 24
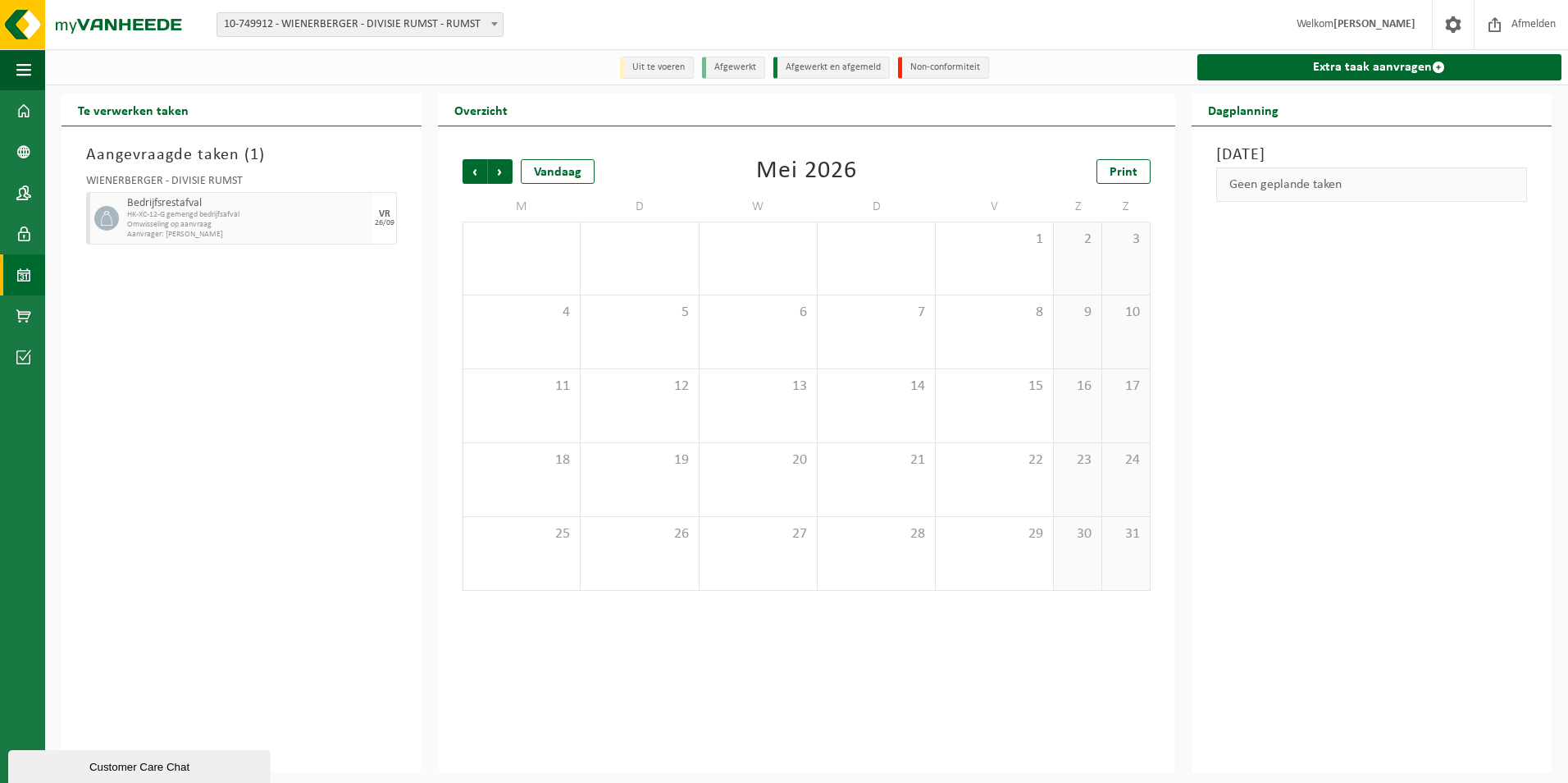
click at [510, 173] on span "Volgende" at bounding box center [500, 171] width 24 height 24
